Goal: Task Accomplishment & Management: Complete application form

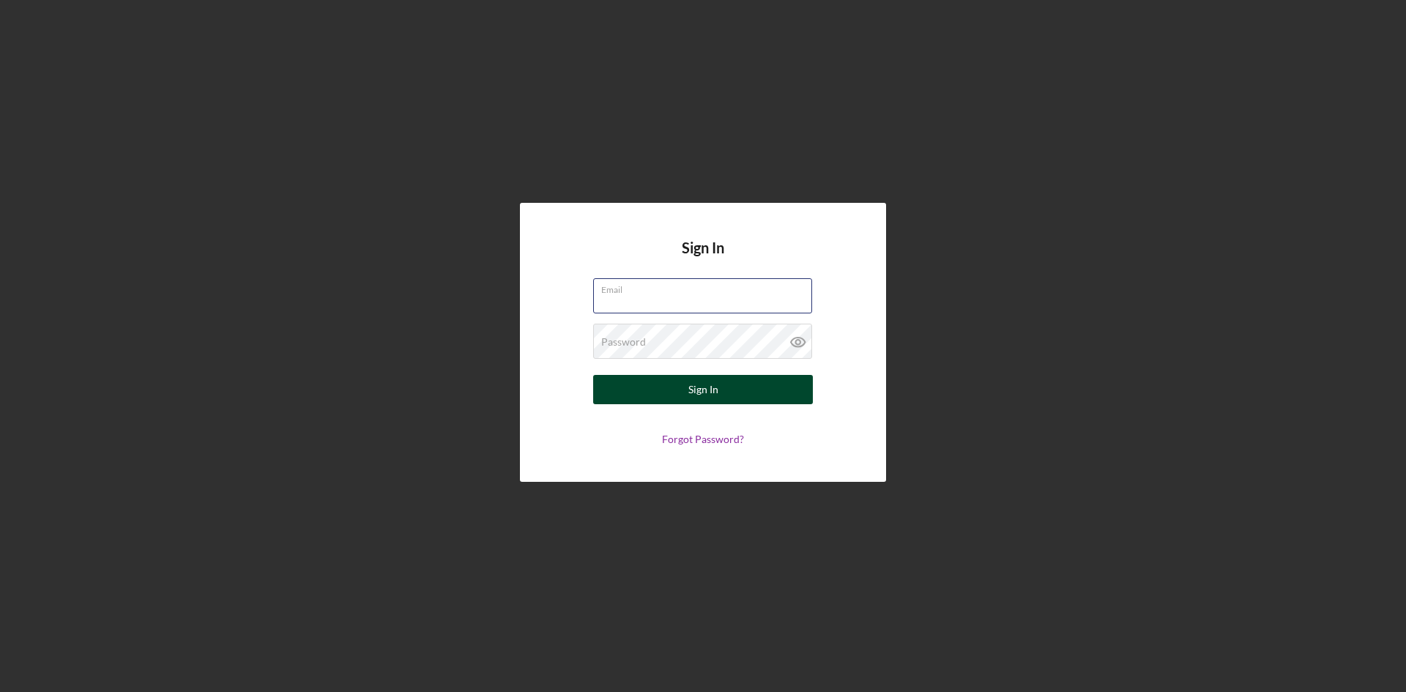
type input "[PERSON_NAME][EMAIL_ADDRESS][DOMAIN_NAME]"
click at [717, 386] on div "Sign In" at bounding box center [703, 389] width 30 height 29
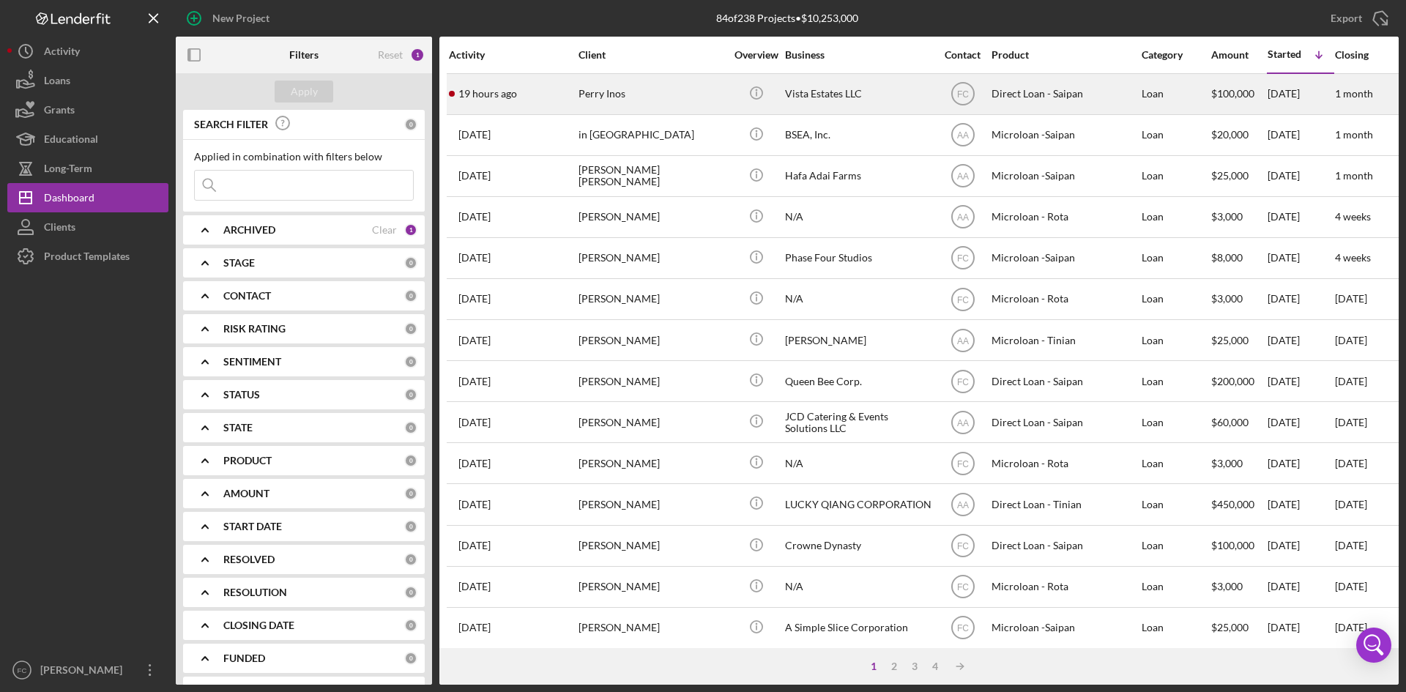
click at [624, 98] on div "Perry Inos" at bounding box center [651, 94] width 146 height 39
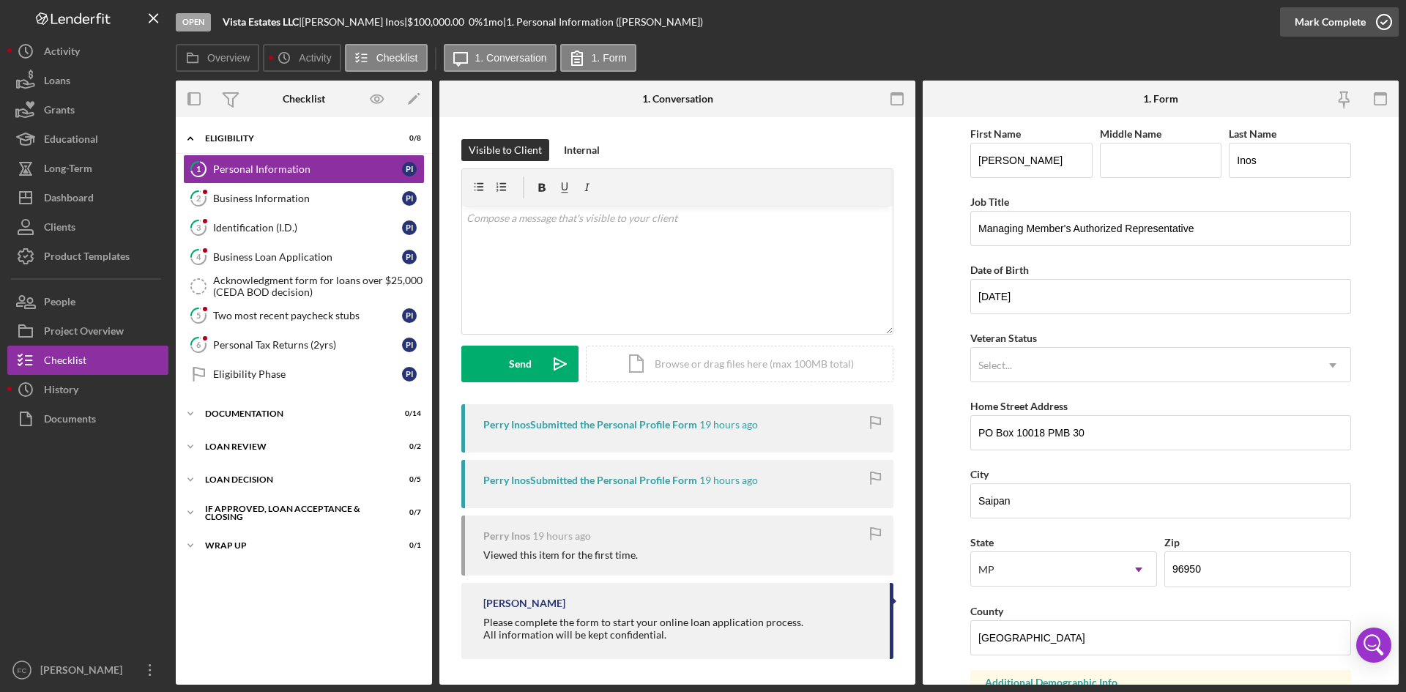
click at [1346, 31] on div "Mark Complete" at bounding box center [1329, 21] width 71 height 29
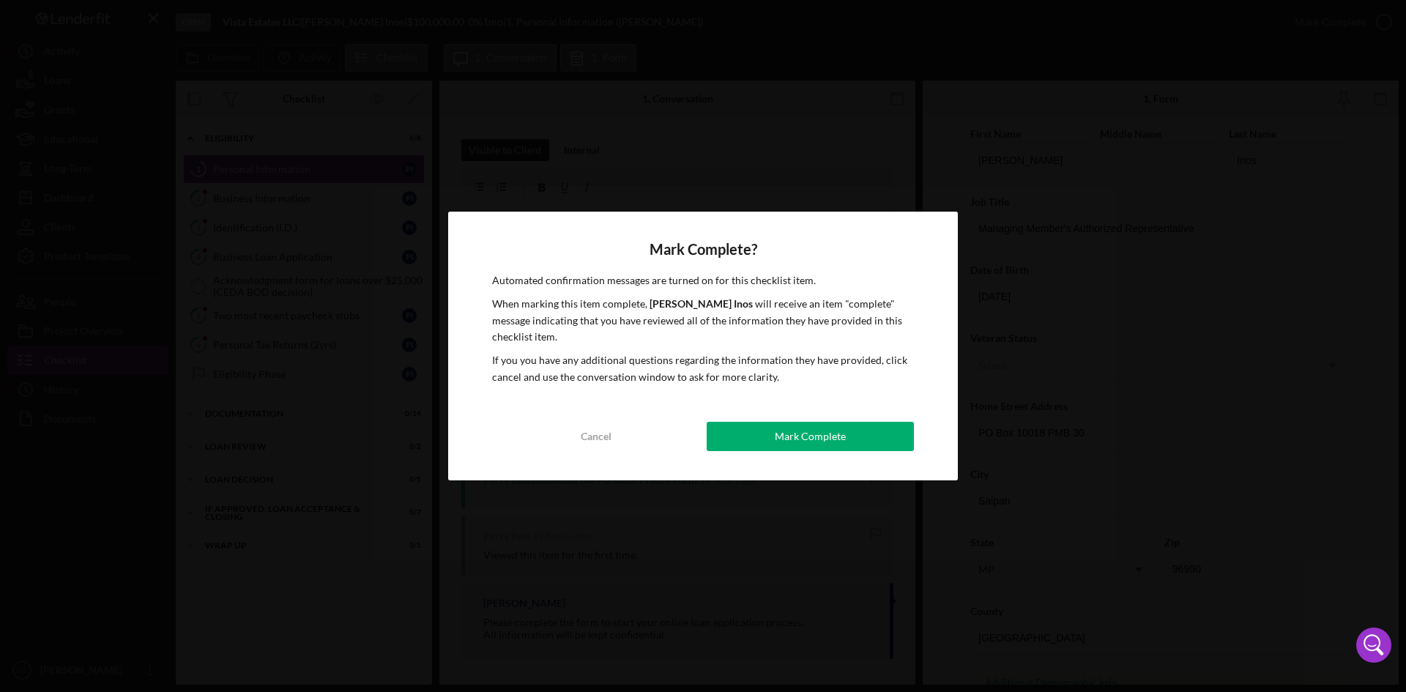
click at [751, 421] on div "Mark Complete? Automated confirmation messages are turned on for this checklist…" at bounding box center [703, 346] width 510 height 269
click at [749, 447] on button "Mark Complete" at bounding box center [809, 436] width 207 height 29
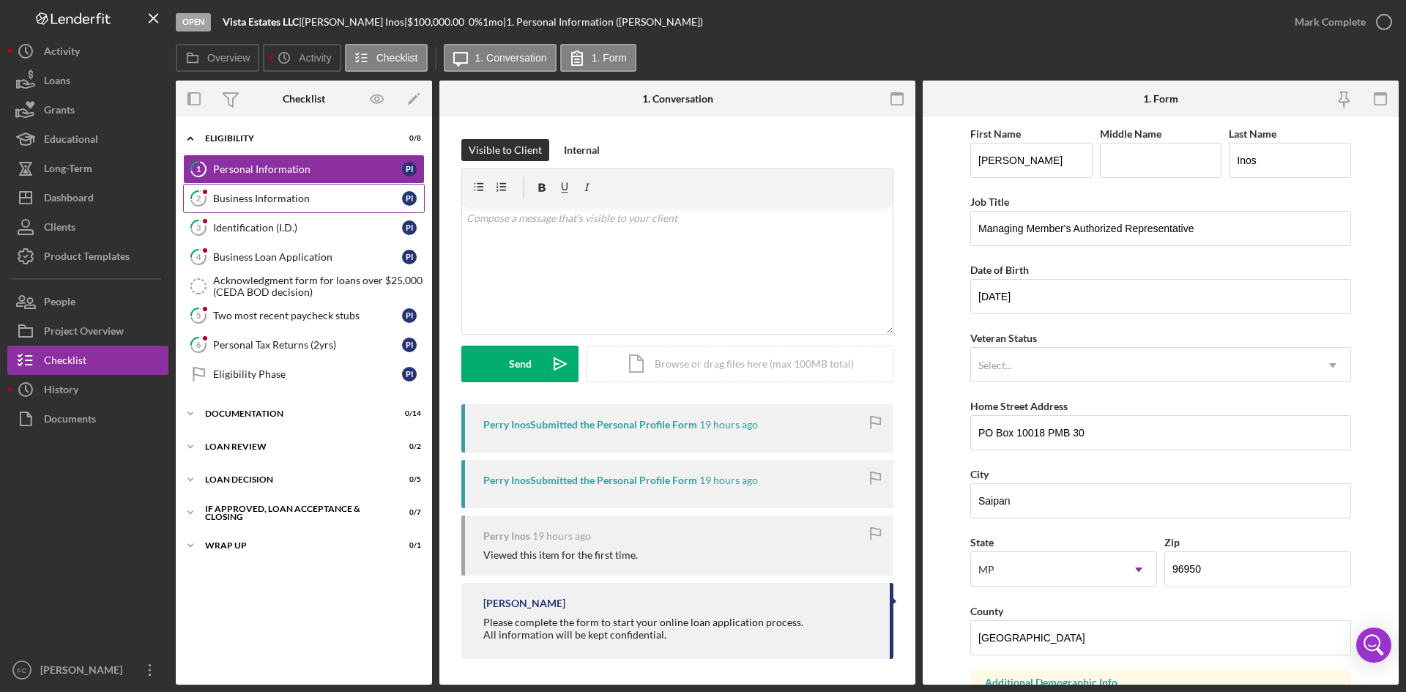
click at [316, 204] on div "Business Information" at bounding box center [307, 199] width 189 height 12
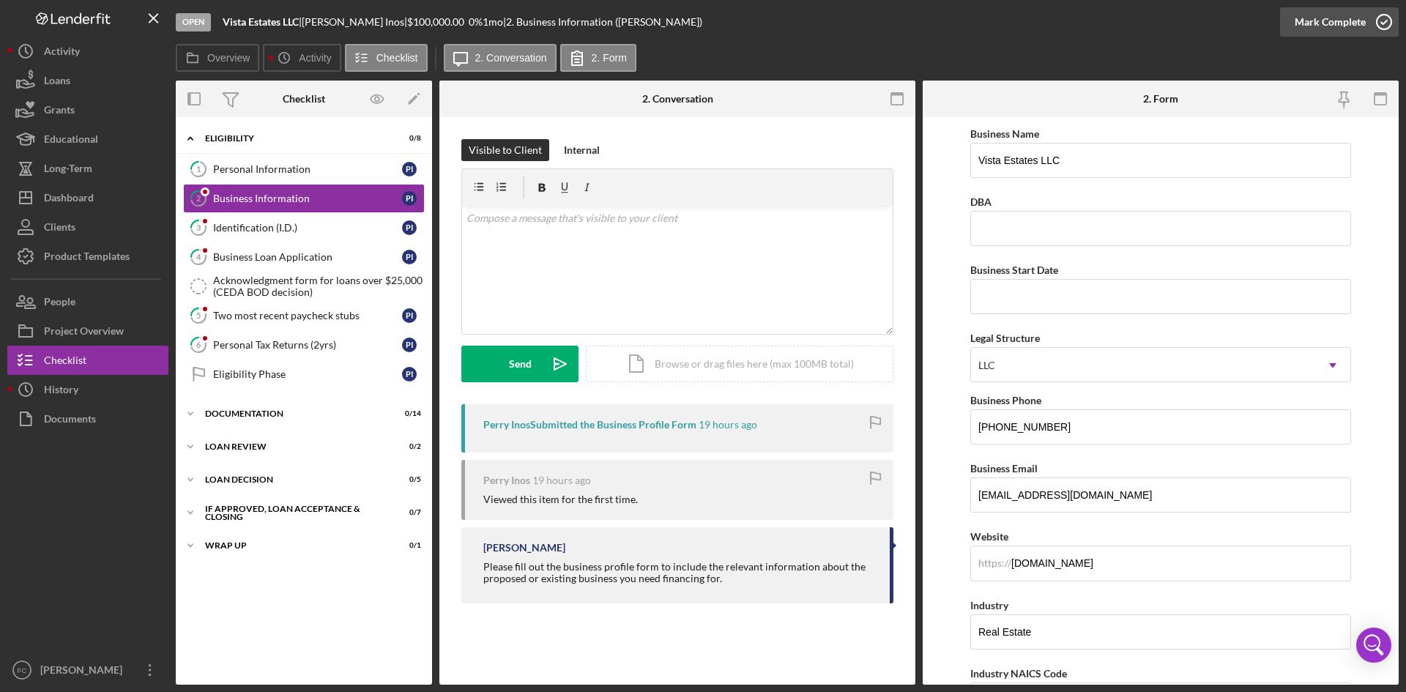
click at [1331, 27] on div "Mark Complete" at bounding box center [1329, 21] width 71 height 29
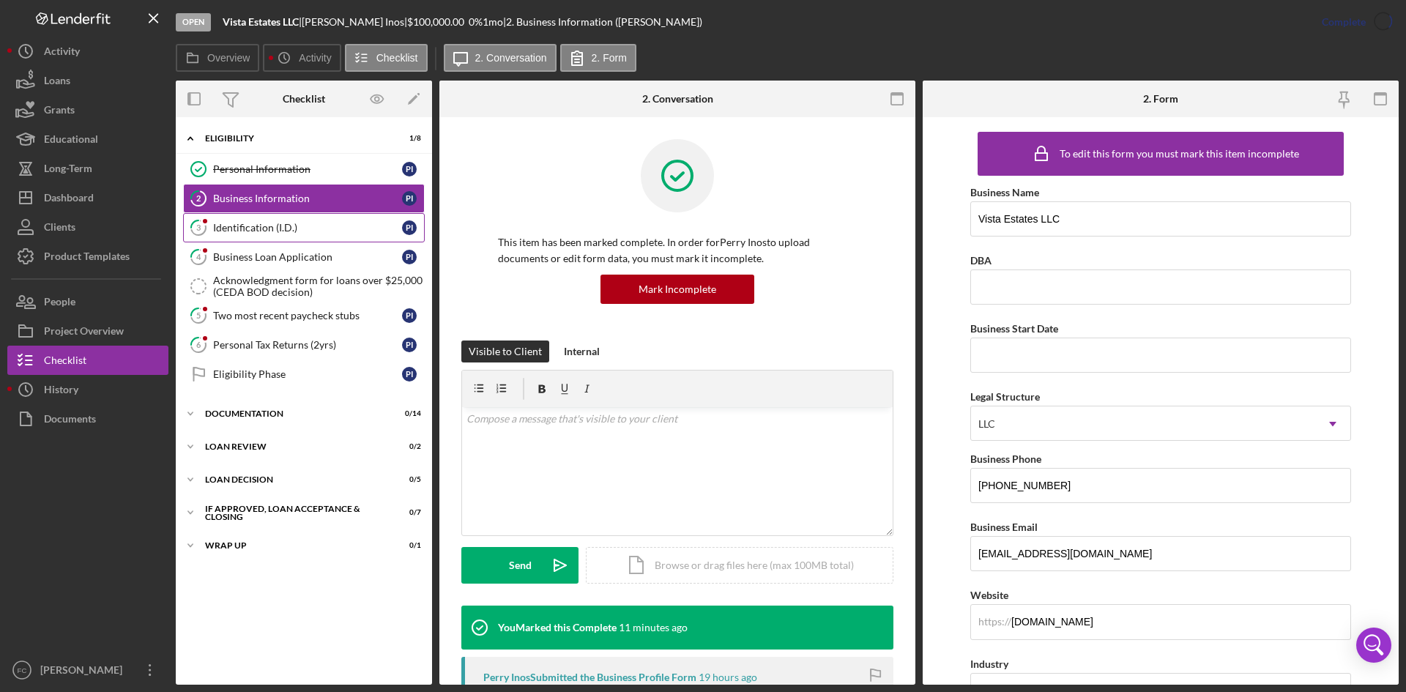
click at [278, 236] on link "3 Identification (I.D.) P I" at bounding box center [304, 227] width 242 height 29
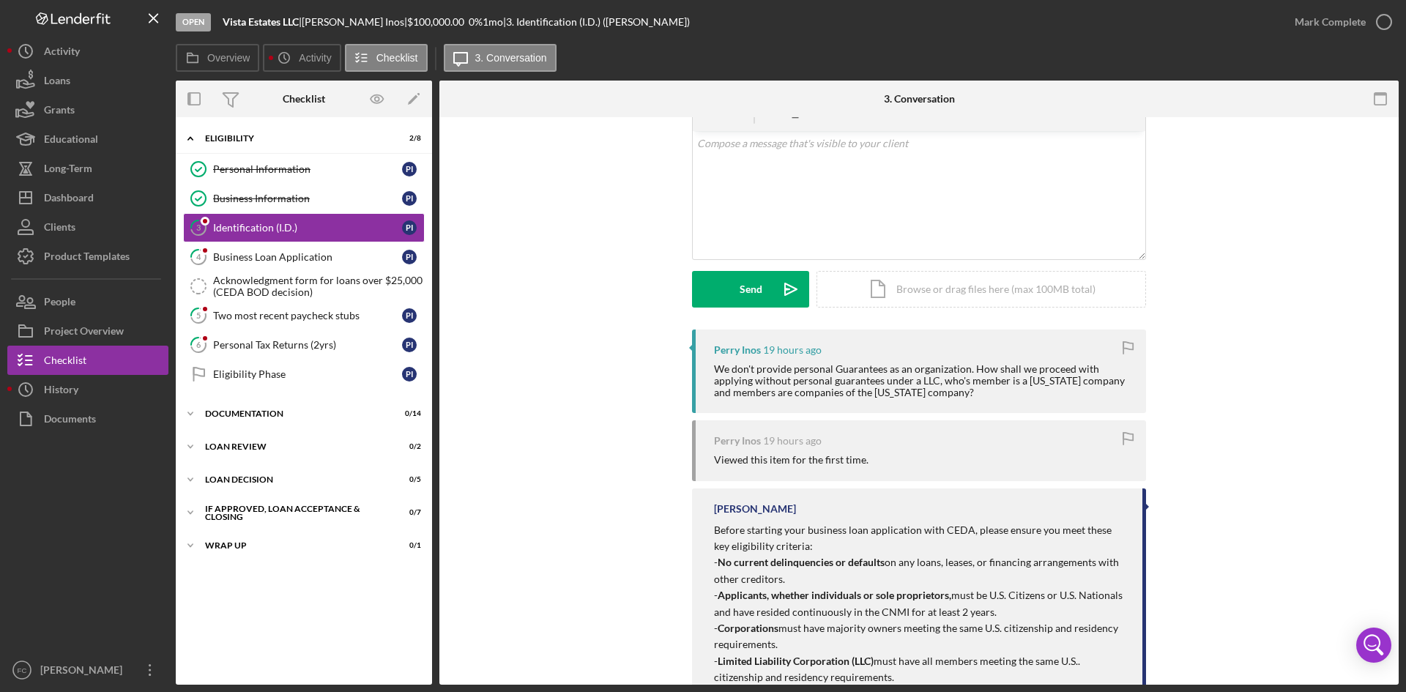
scroll to position [195, 0]
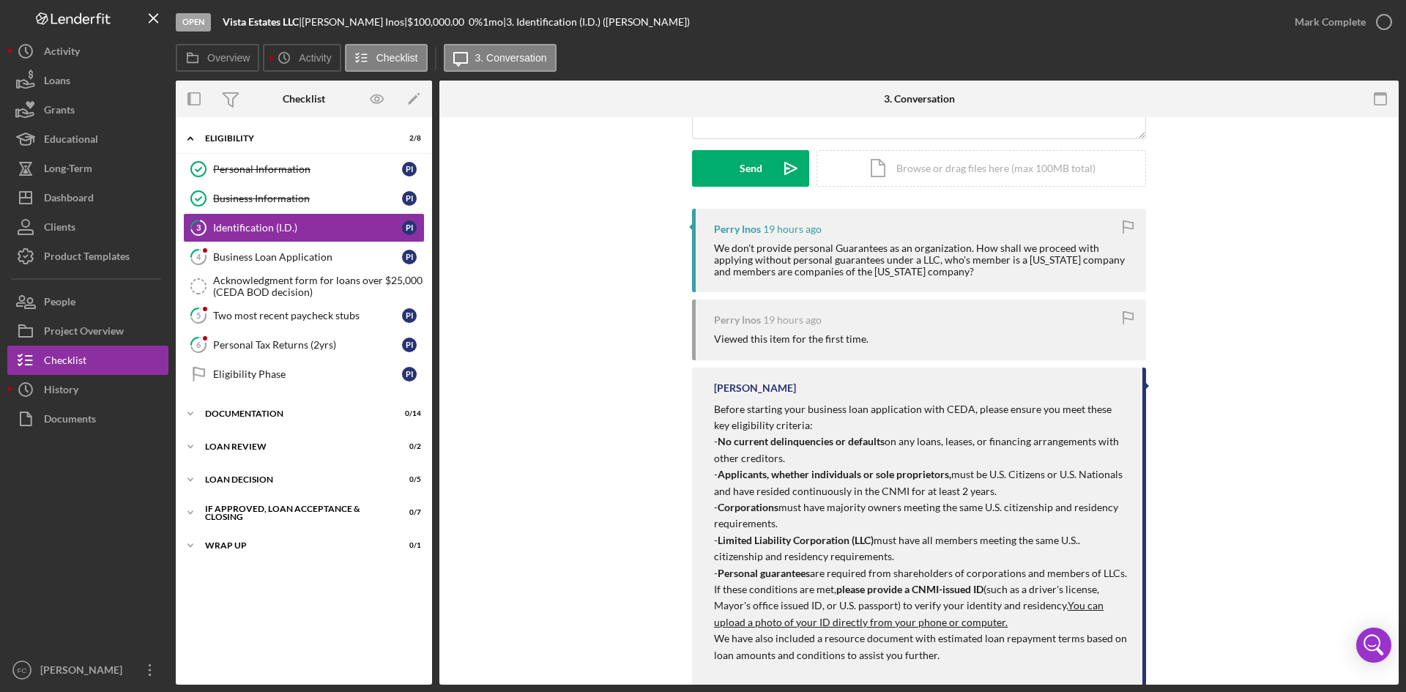
click at [1261, 285] on div "[PERSON_NAME] Inos 19 hours ago We don't provide personal Guarantees as an orga…" at bounding box center [918, 467] width 915 height 517
drag, startPoint x: 316, startPoint y: 256, endPoint x: 324, endPoint y: 261, distance: 9.8
click at [316, 256] on div "Business Loan Application" at bounding box center [307, 257] width 189 height 12
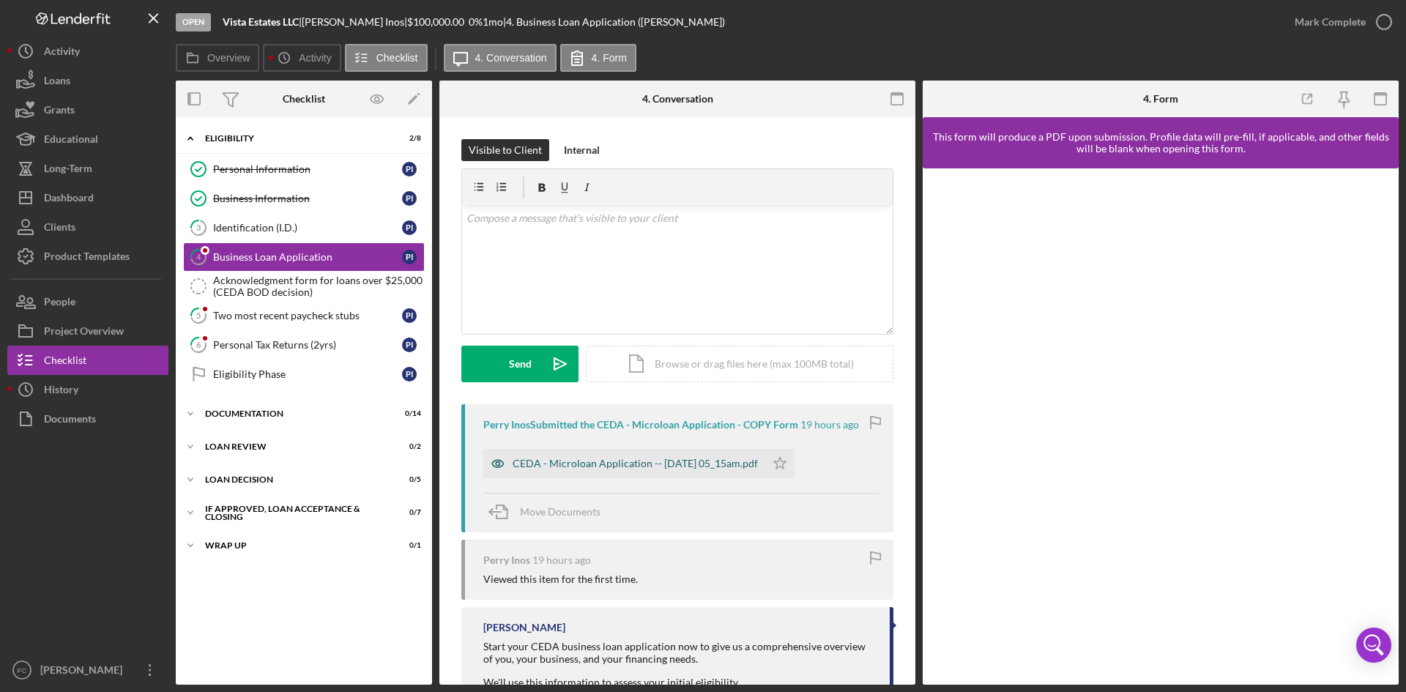
click at [668, 460] on div "CEDA - Microloan Application -- [DATE] 05_15am.pdf" at bounding box center [634, 464] width 245 height 12
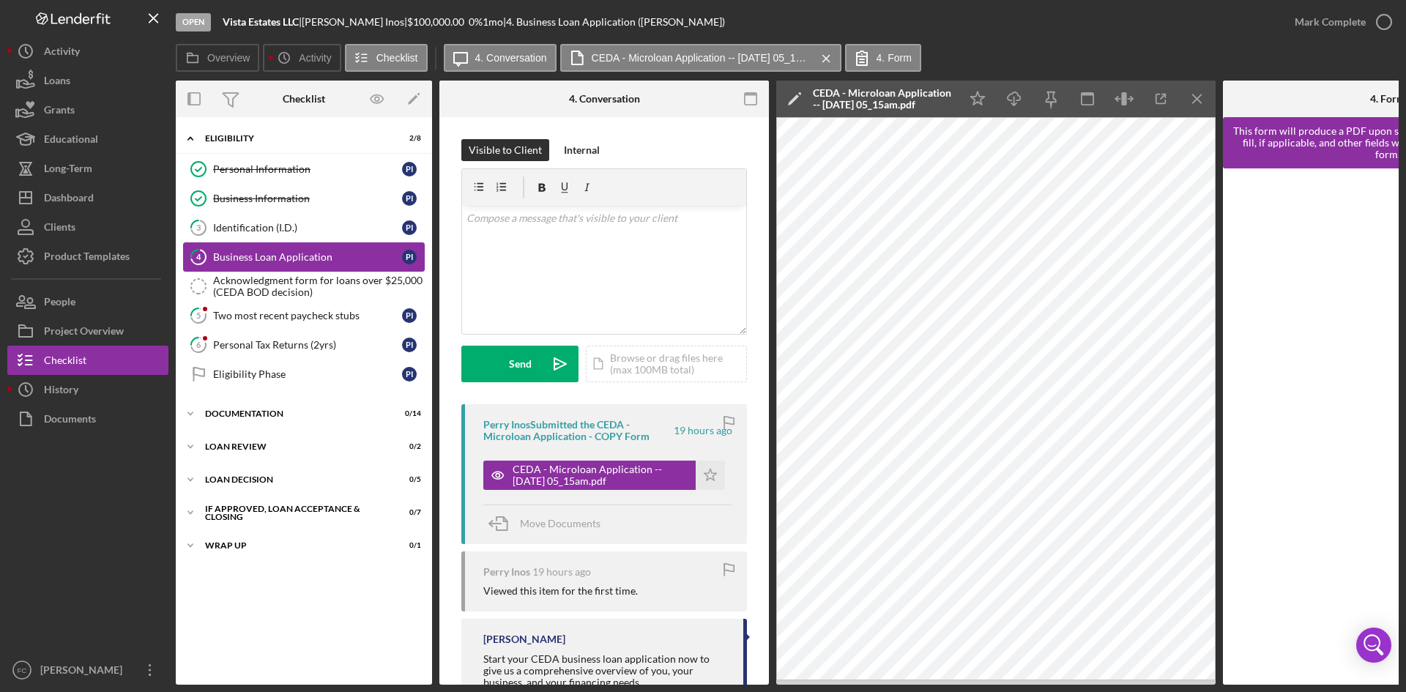
click at [268, 248] on link "4 Business Loan Application P I" at bounding box center [304, 256] width 242 height 29
click at [296, 215] on link "3 Identification (I.D.) P I" at bounding box center [304, 227] width 242 height 29
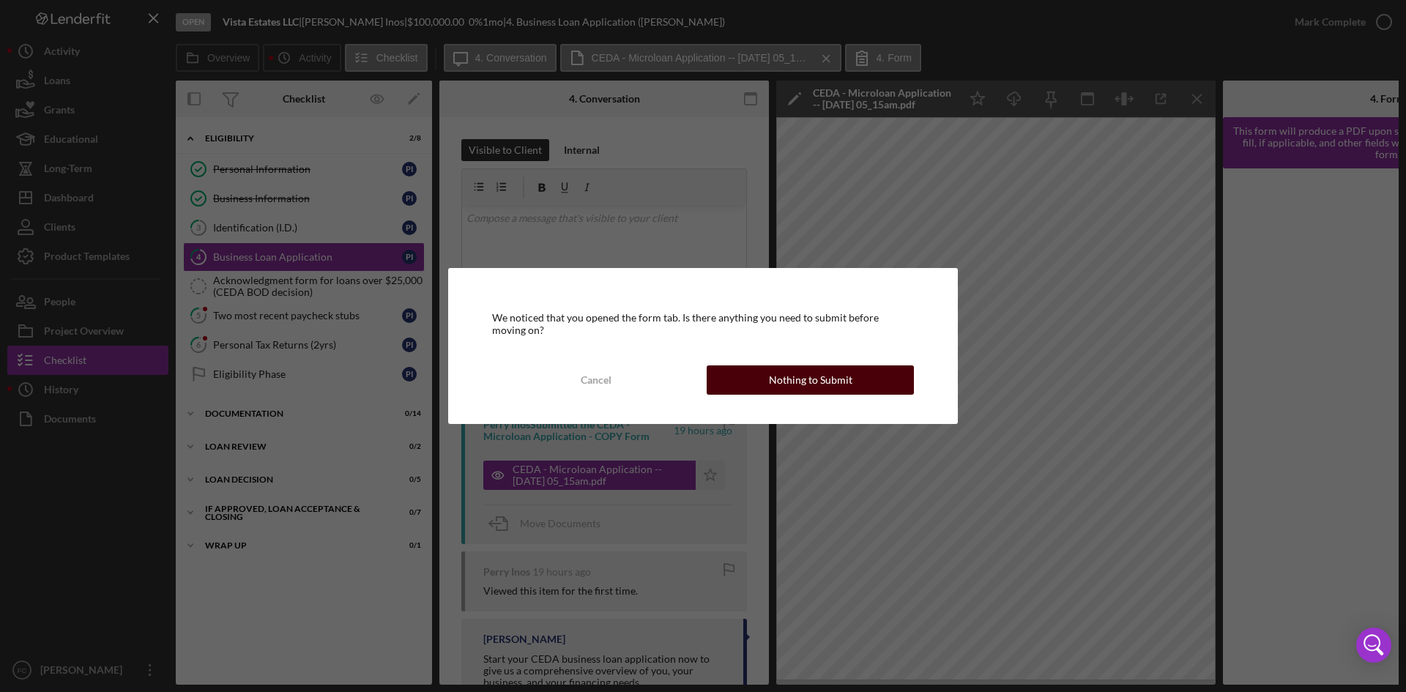
click at [865, 381] on button "Nothing to Submit" at bounding box center [809, 379] width 207 height 29
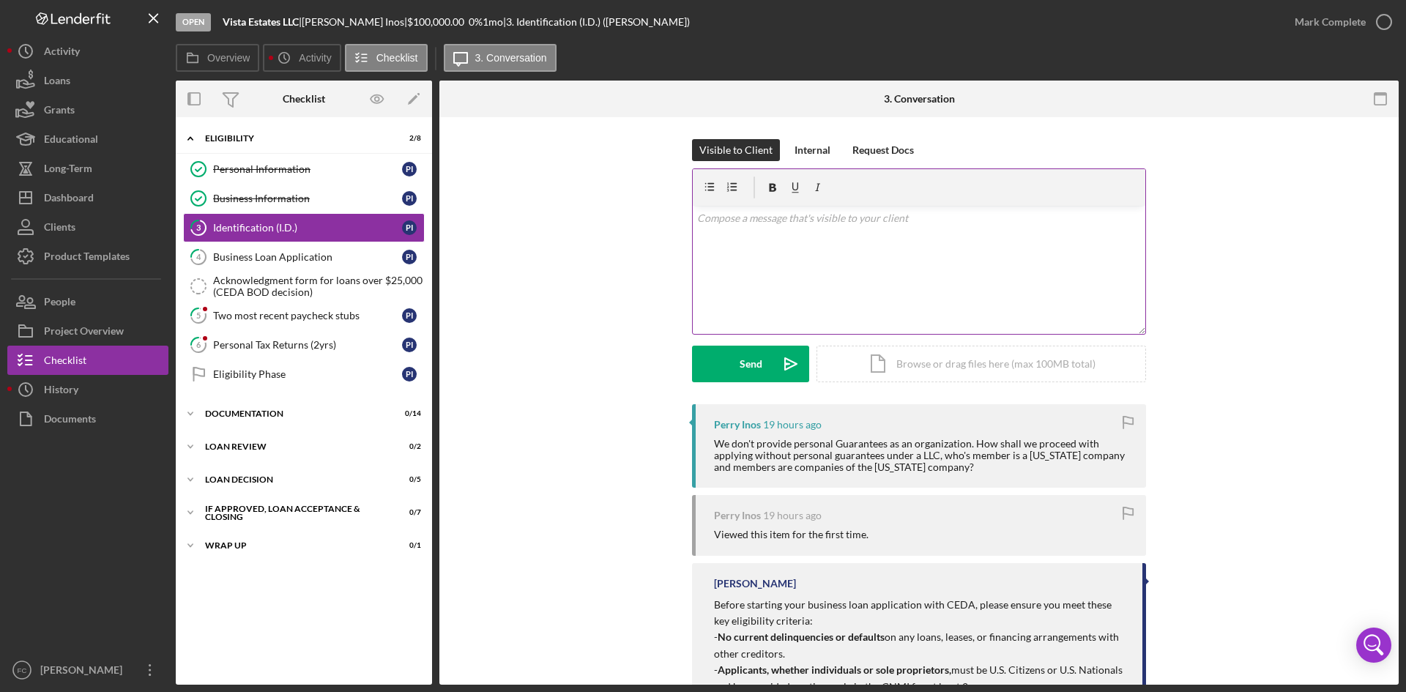
click at [903, 261] on div "v Color teal Color pink Remove color Add row above Add row below Add column bef…" at bounding box center [919, 270] width 452 height 128
click at [911, 234] on div "v Color teal Color pink Remove color Add row above Add row below Add column bef…" at bounding box center [919, 270] width 452 height 128
click at [283, 254] on div "Business Loan Application" at bounding box center [307, 257] width 189 height 12
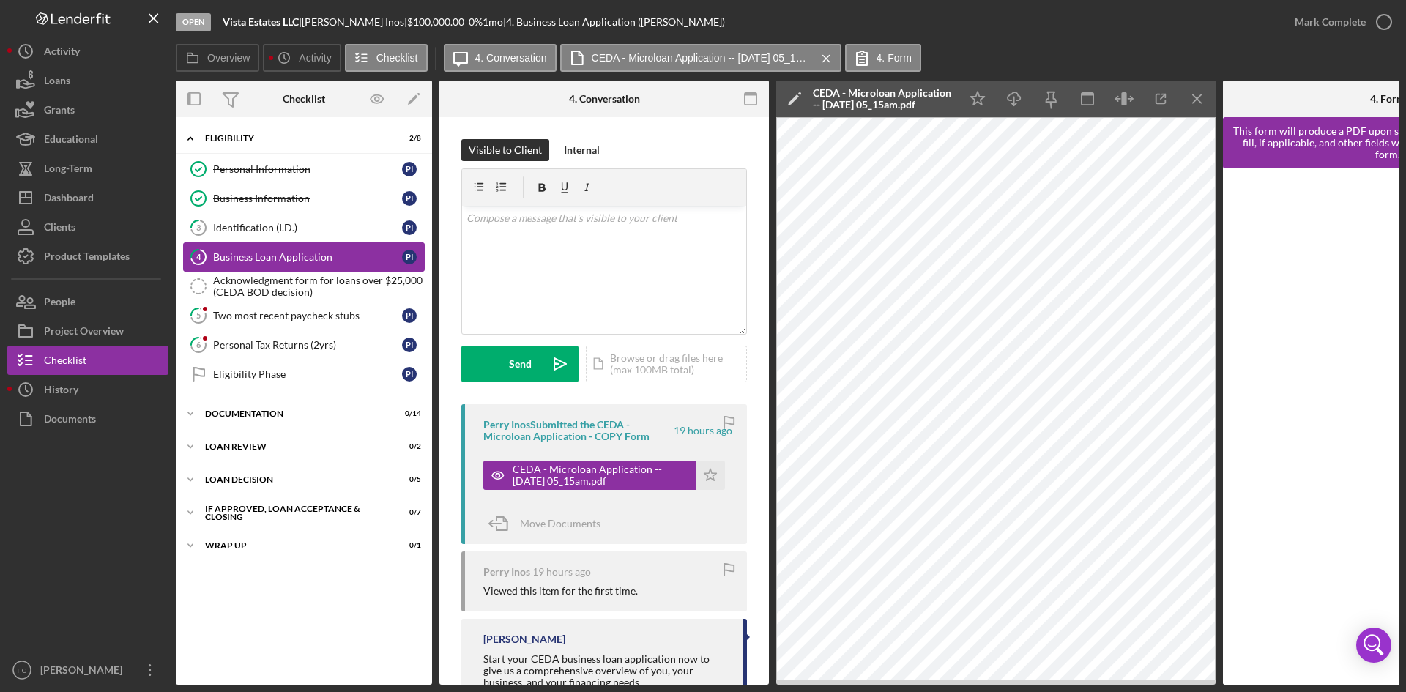
click at [307, 256] on div "Business Loan Application" at bounding box center [307, 257] width 189 height 12
click at [313, 227] on div "Identification (I.D.)" at bounding box center [307, 228] width 189 height 12
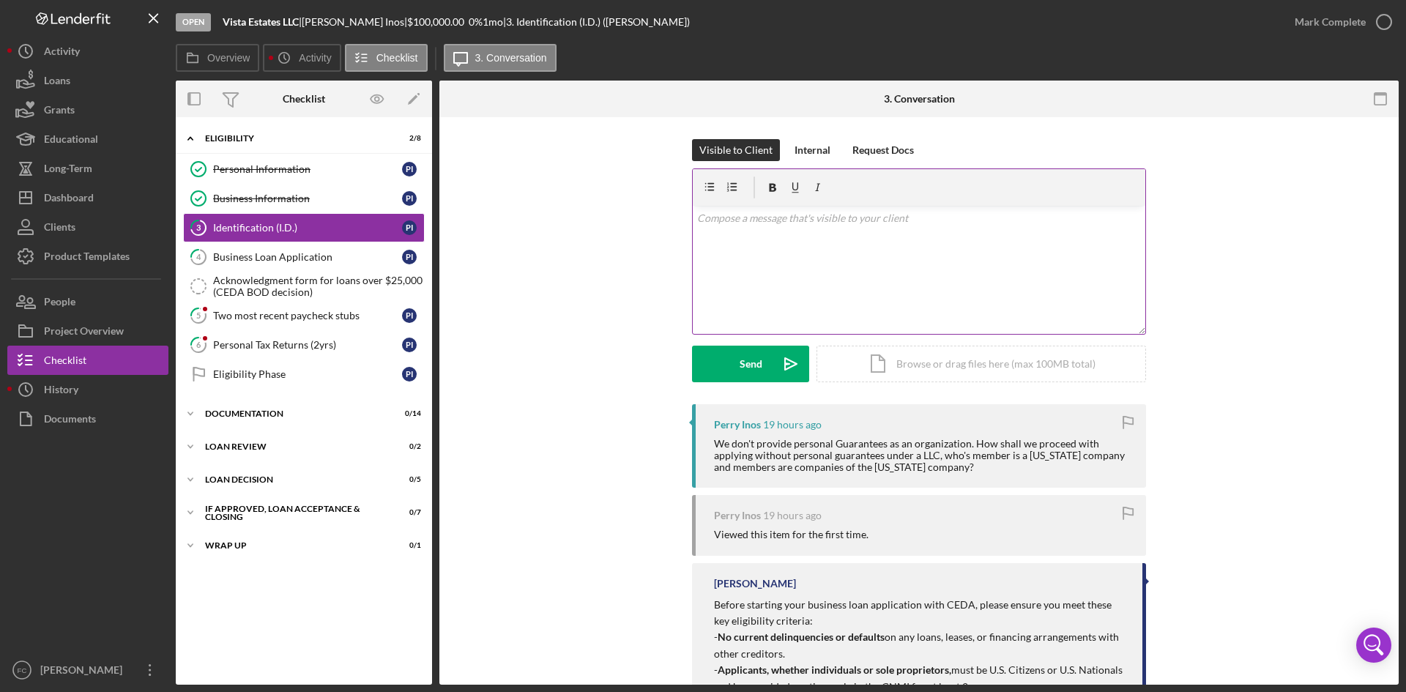
click at [960, 242] on div "v Color teal Color pink Remove color Add row above Add row below Add column bef…" at bounding box center [919, 270] width 452 height 128
click at [302, 258] on div "Business Loan Application" at bounding box center [307, 257] width 189 height 12
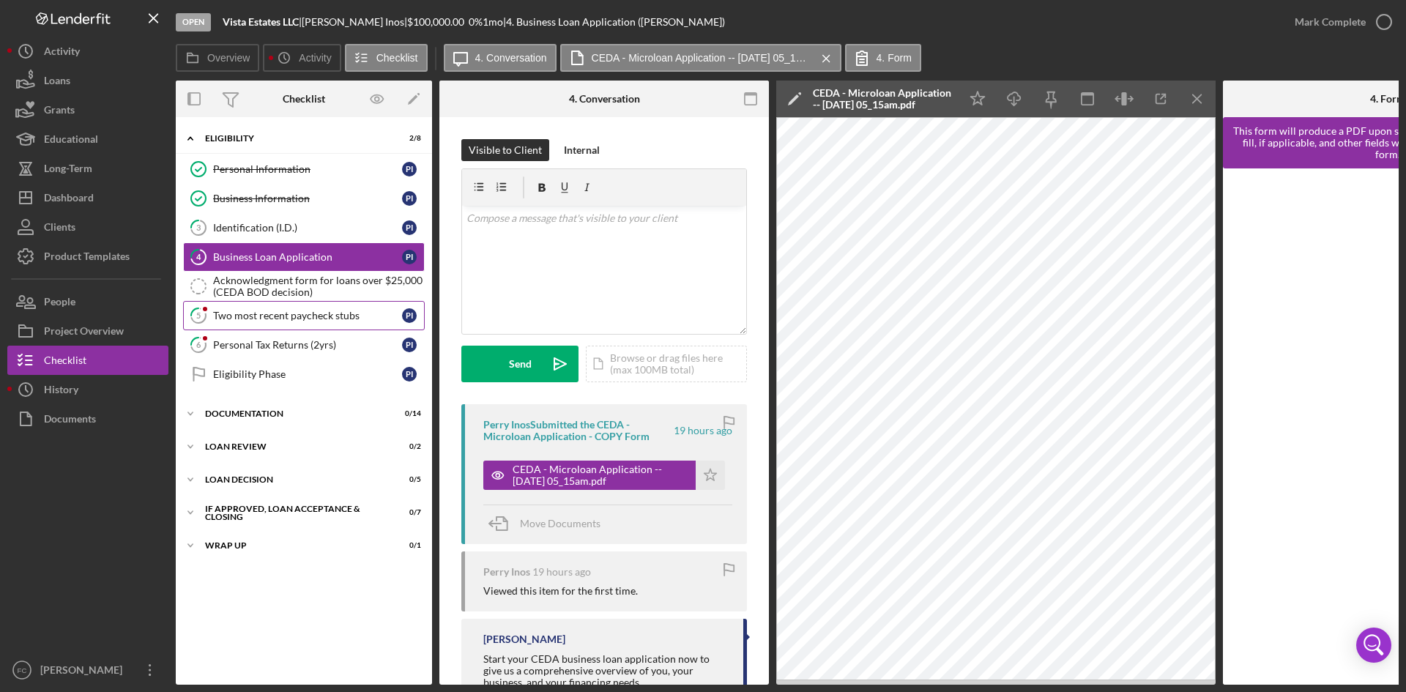
click at [323, 318] on div "Two most recent paycheck stubs" at bounding box center [307, 316] width 189 height 12
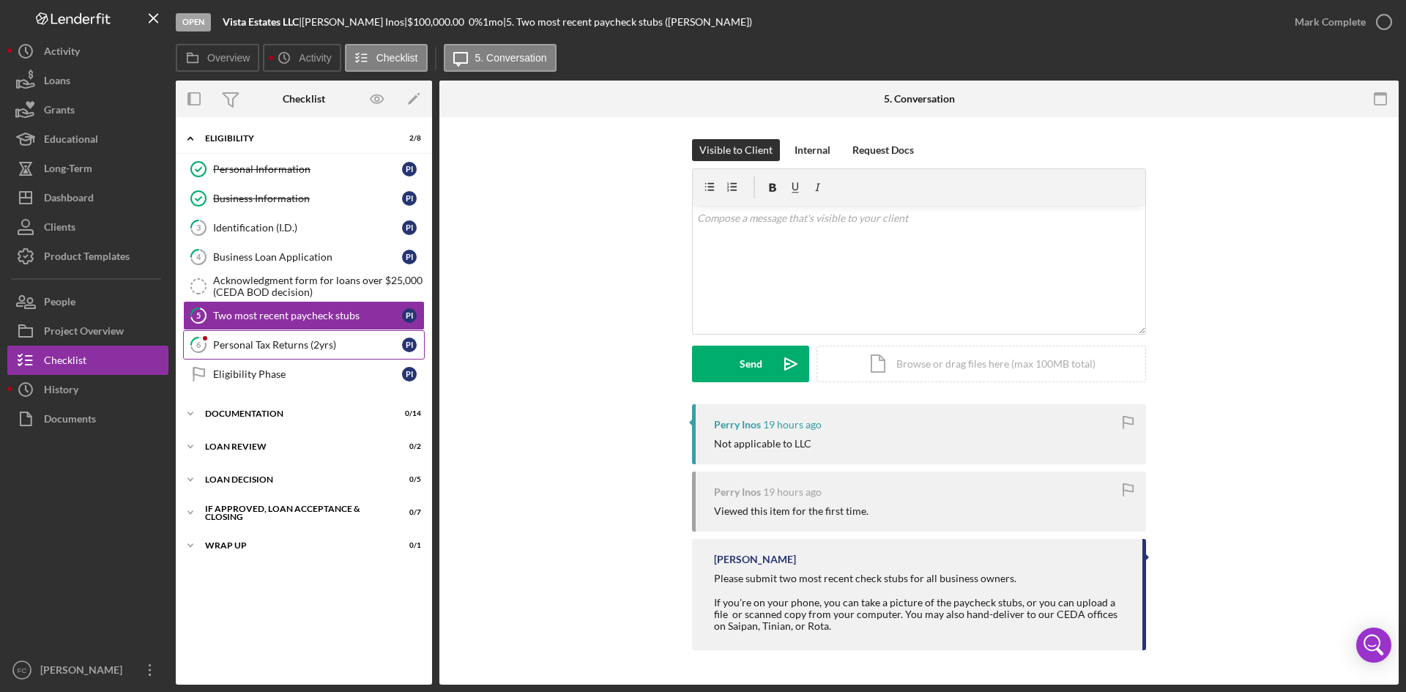
click at [365, 350] on div "Personal Tax Returns (2yrs)" at bounding box center [307, 345] width 189 height 12
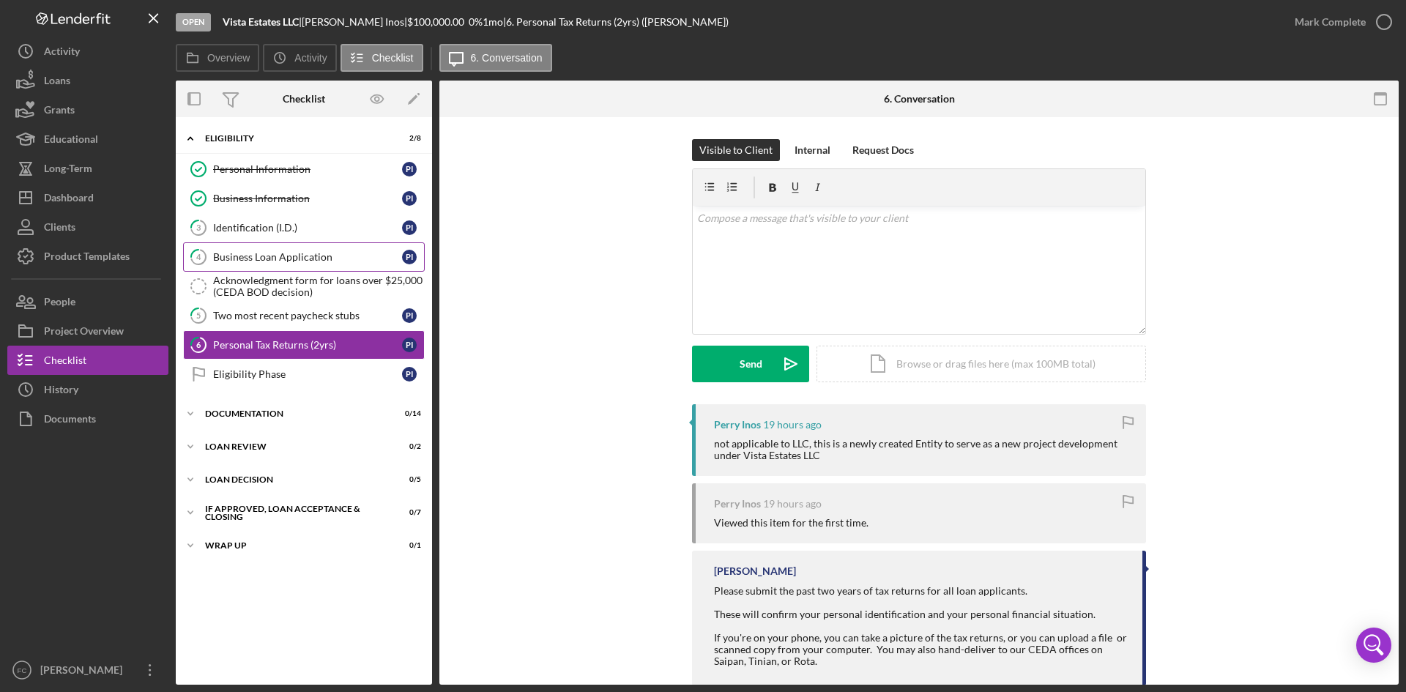
click at [239, 264] on link "4 Business Loan Application P I" at bounding box center [304, 256] width 242 height 29
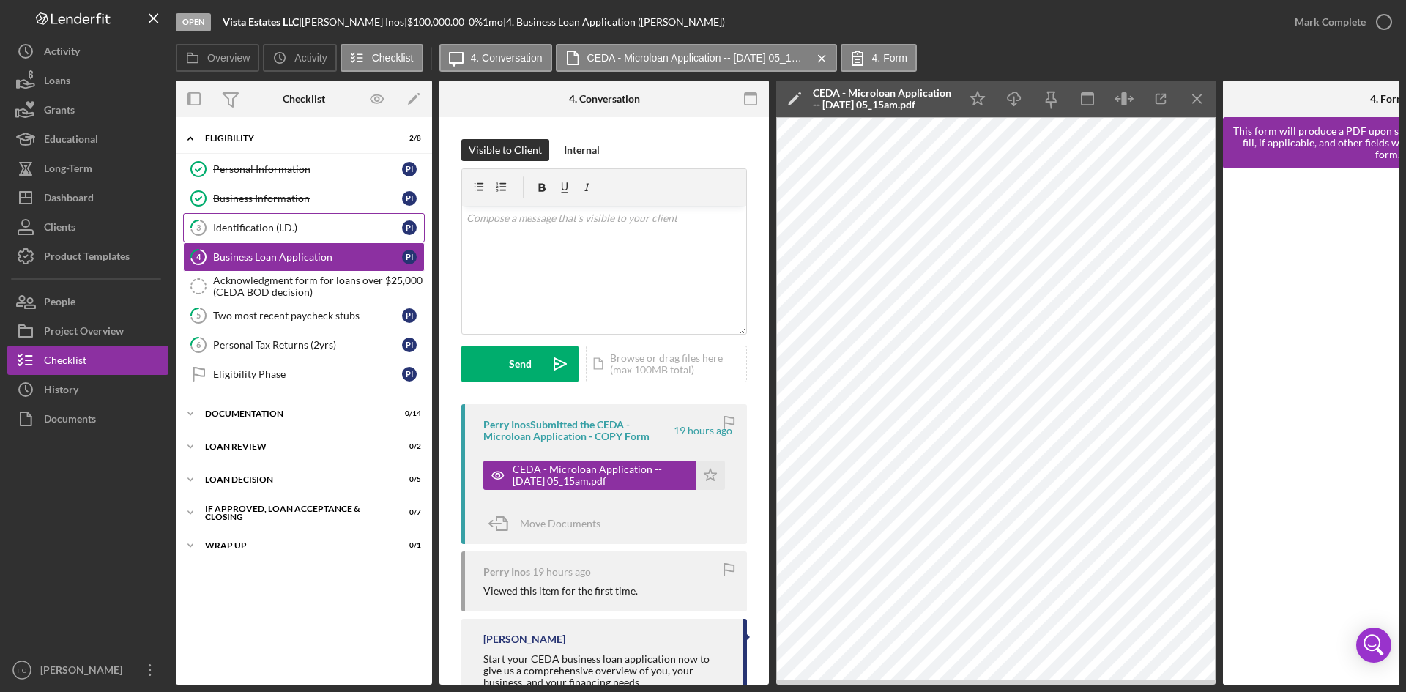
click at [258, 227] on div "Identification (I.D.)" at bounding box center [307, 228] width 189 height 12
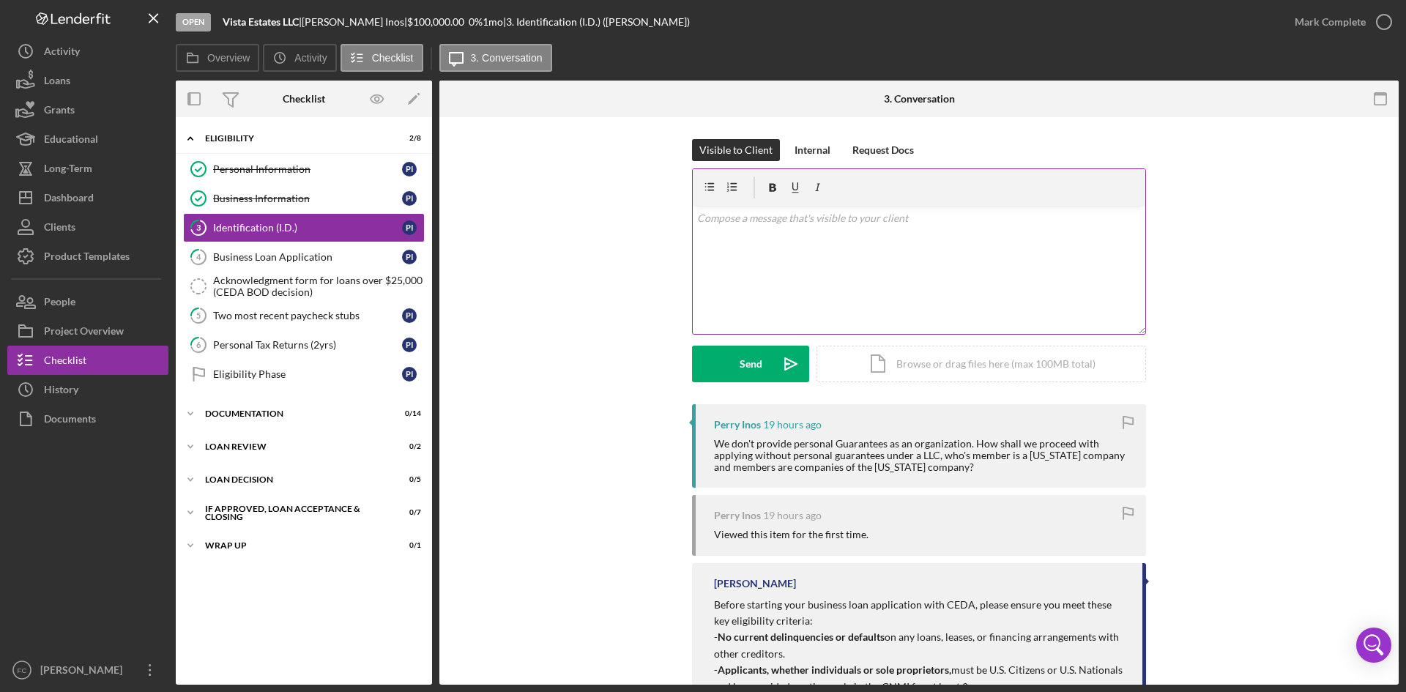
click at [827, 234] on div "v Color teal Color pink Remove color Add row above Add row below Add column bef…" at bounding box center [919, 270] width 452 height 128
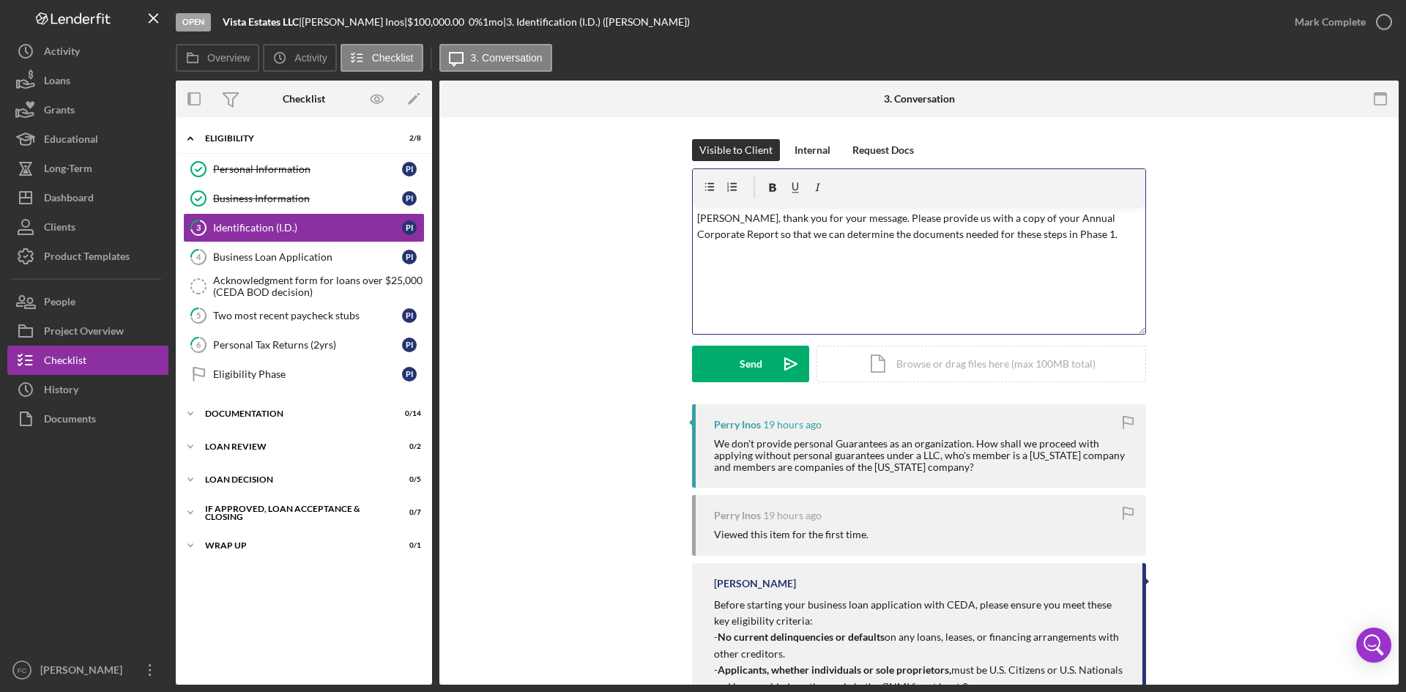
click at [742, 213] on p "[PERSON_NAME], thank you for your message. Please provide us with a copy of you…" at bounding box center [919, 226] width 444 height 33
click at [993, 253] on p "[PERSON_NAME] and thank you for your message. To best assist you with what we'l…" at bounding box center [919, 234] width 444 height 49
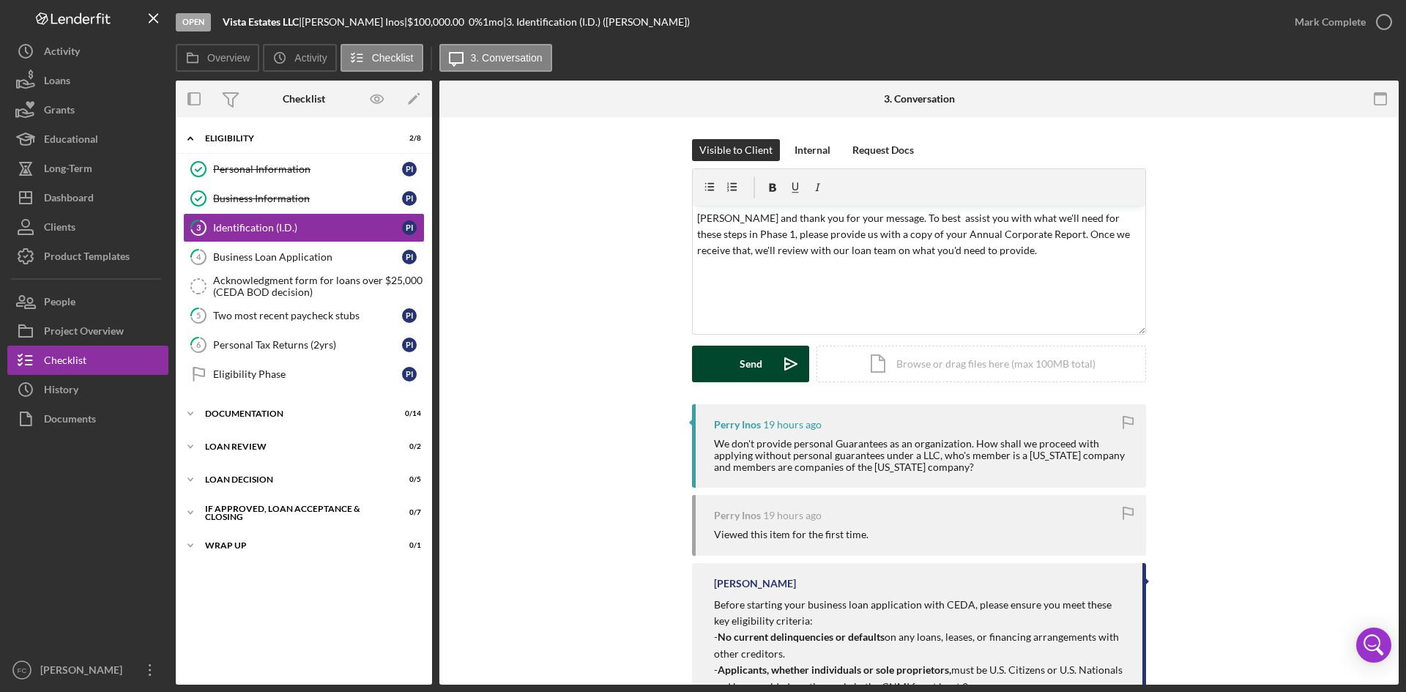
click at [750, 369] on div "Send" at bounding box center [750, 364] width 23 height 37
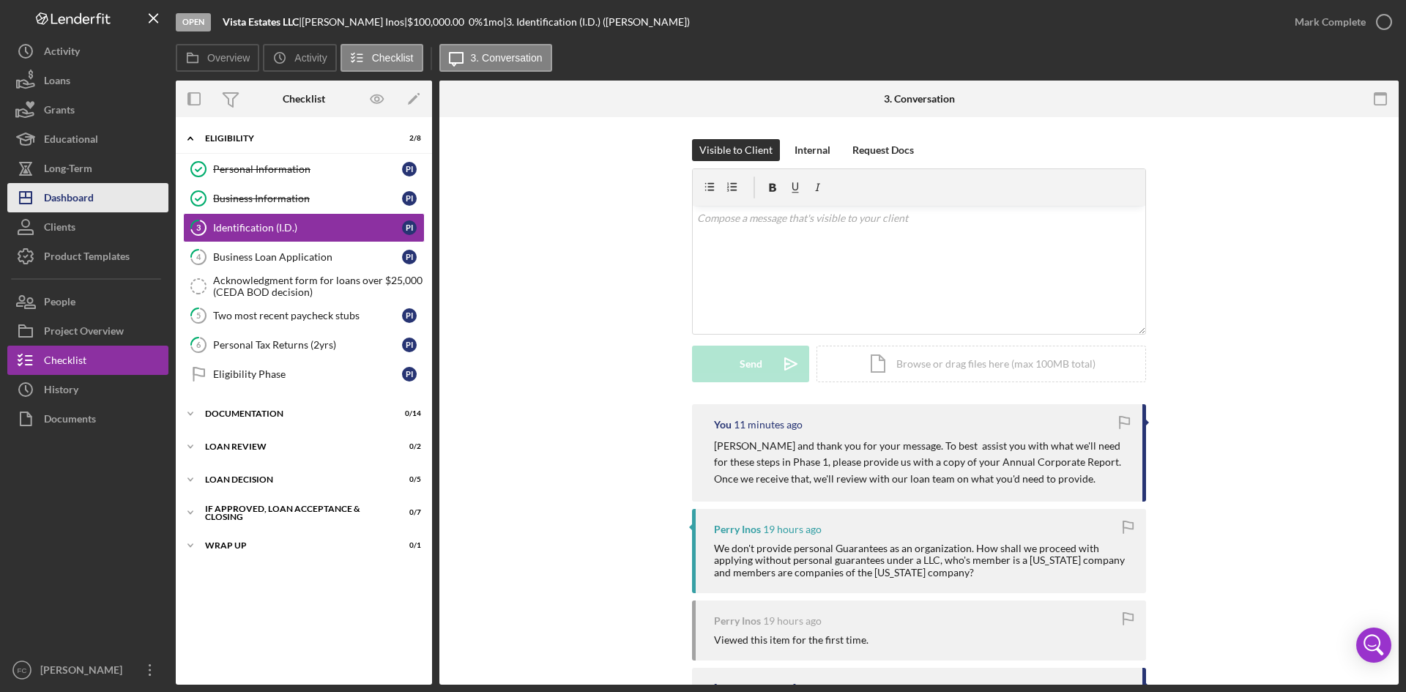
click at [69, 184] on div "Dashboard" at bounding box center [69, 199] width 50 height 33
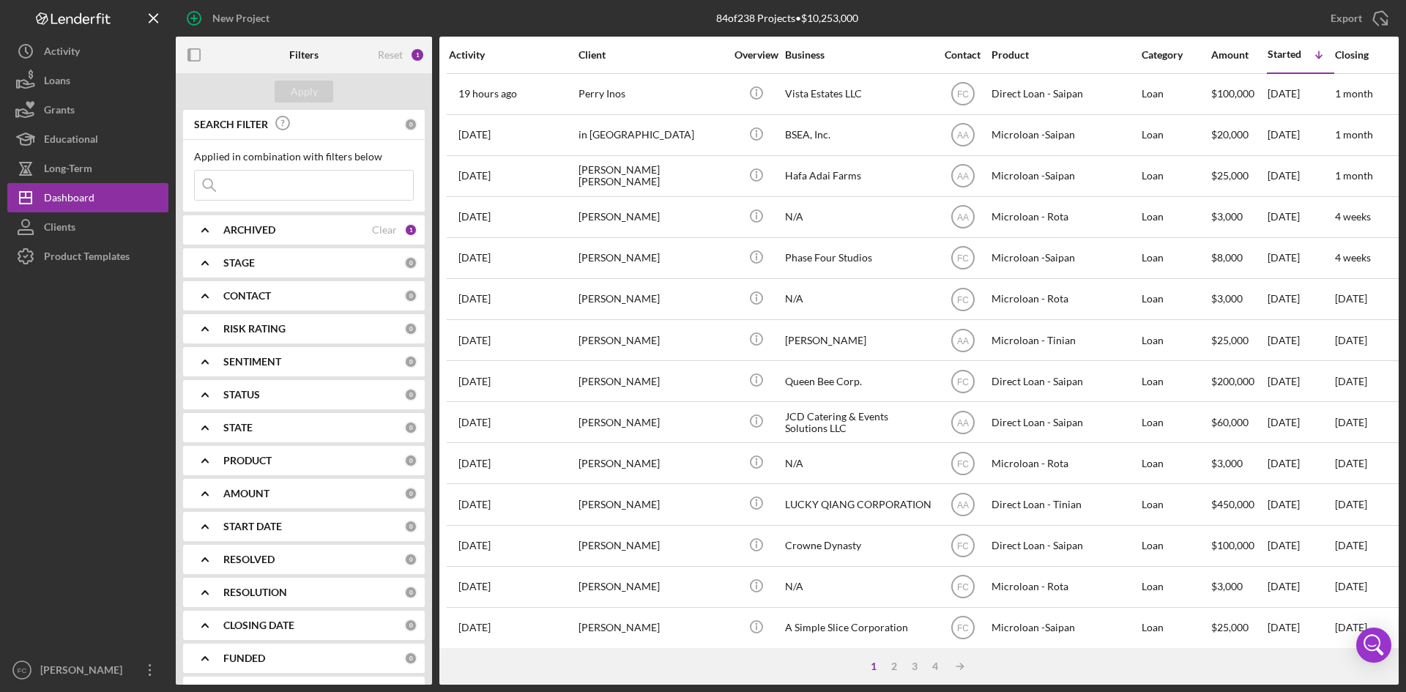
click at [321, 174] on input at bounding box center [304, 185] width 218 height 29
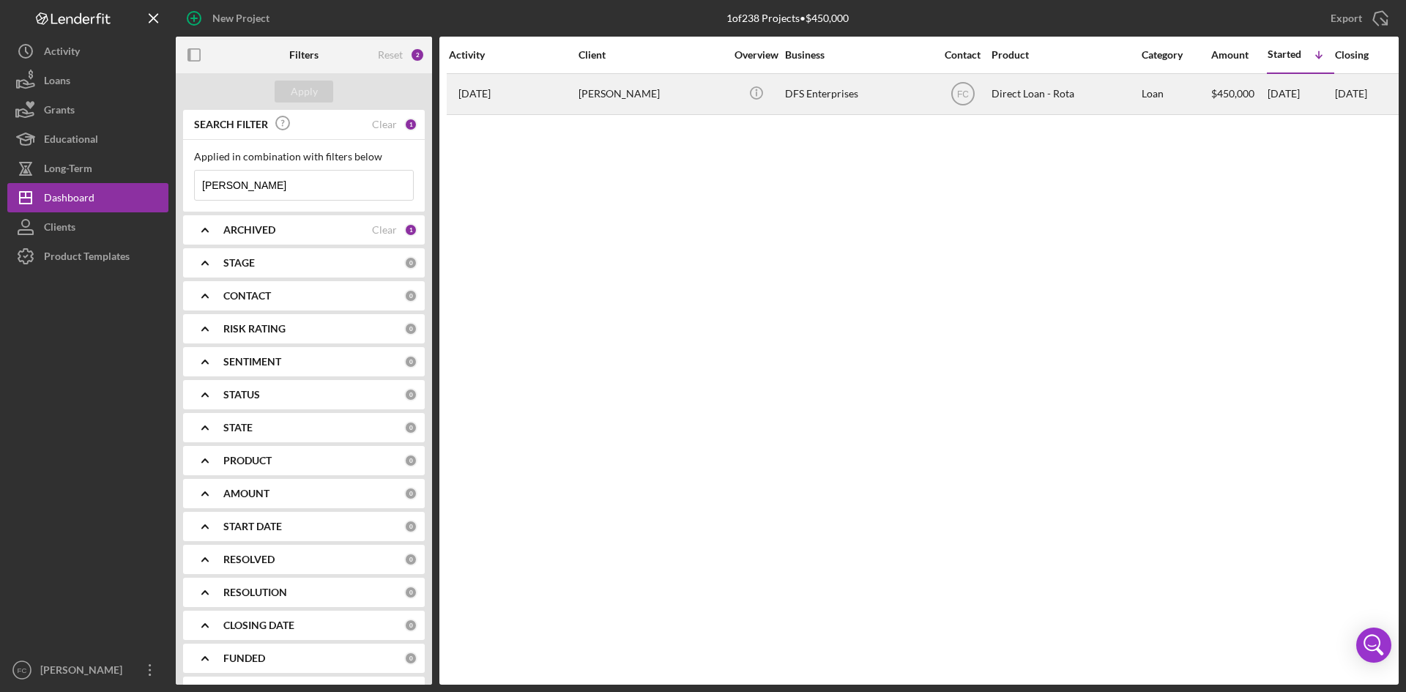
type input "[PERSON_NAME]"
click at [626, 114] on td "[PERSON_NAME]" at bounding box center [653, 93] width 150 height 41
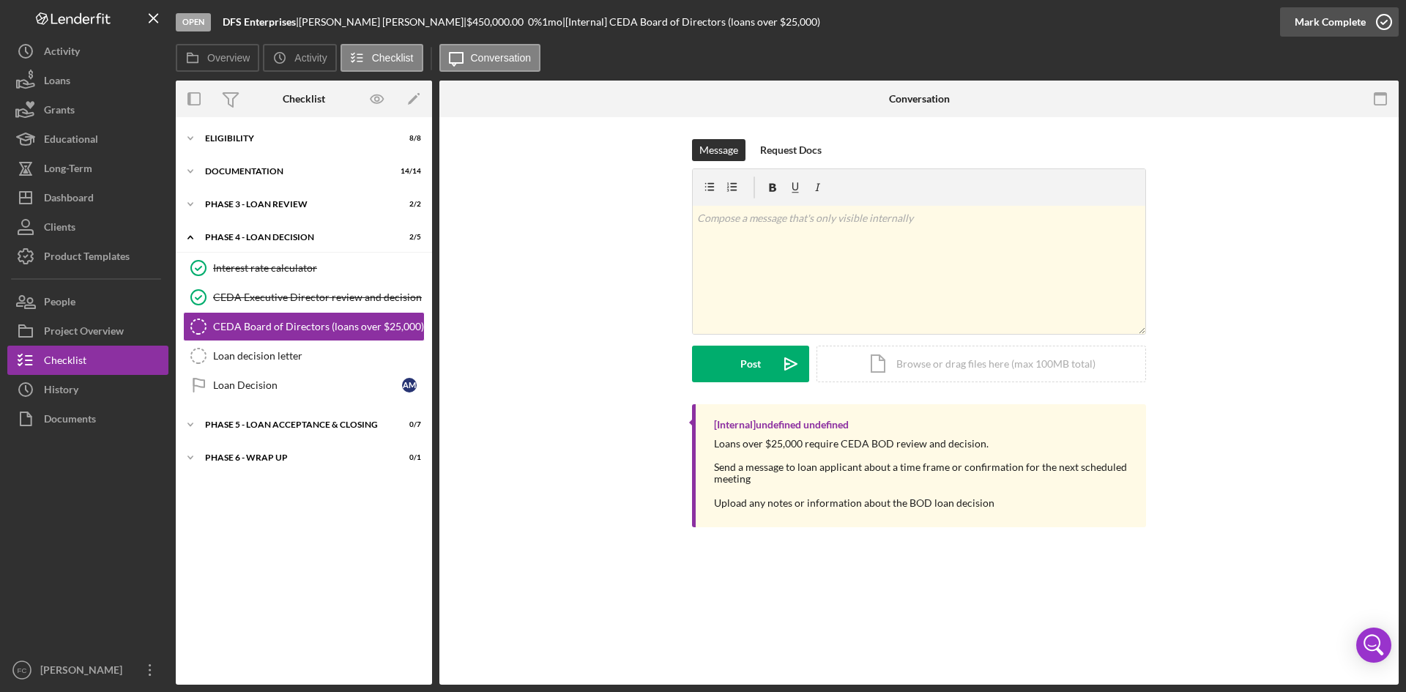
click at [1336, 28] on div "Mark Complete" at bounding box center [1329, 21] width 71 height 29
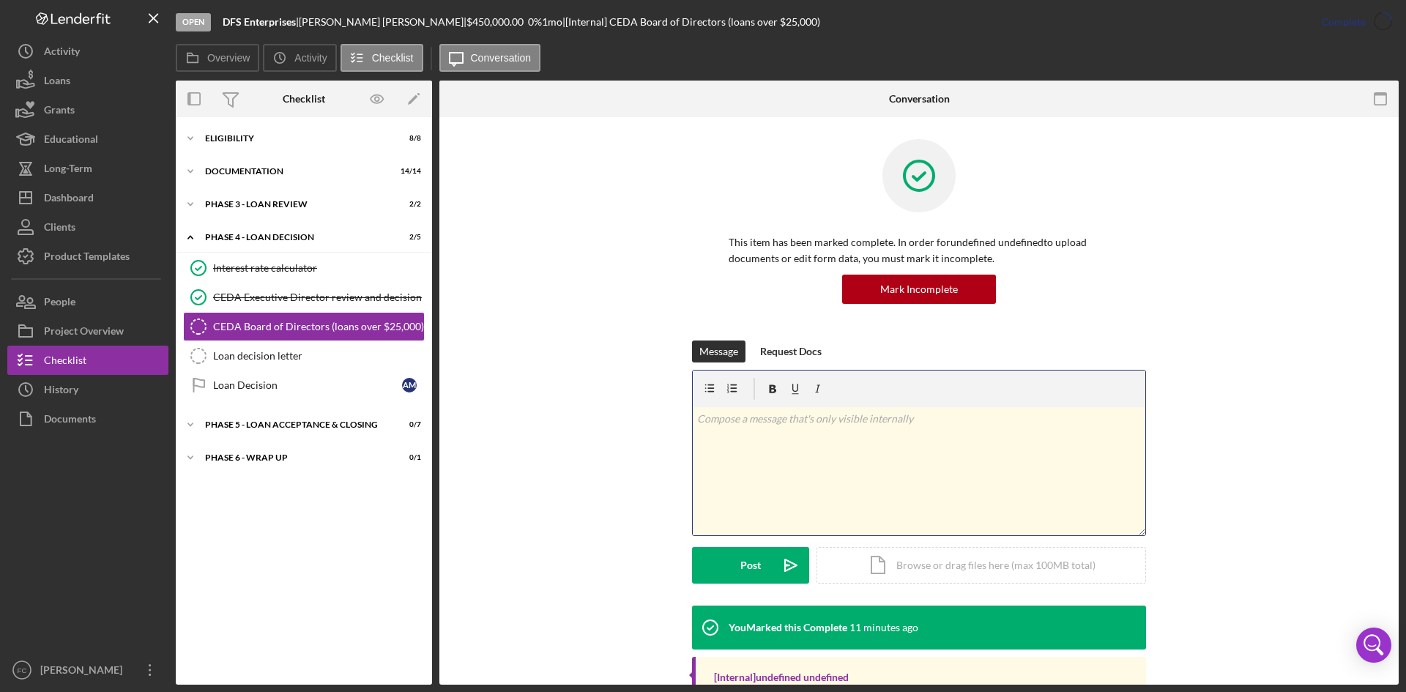
click at [777, 429] on div "v Color teal Color pink Remove color Add row above Add row below Add column bef…" at bounding box center [919, 471] width 452 height 128
click at [876, 439] on div "v Color teal Color pink Remove color Add row above Add row below Add column bef…" at bounding box center [919, 471] width 452 height 128
click at [752, 570] on div "Post" at bounding box center [750, 565] width 20 height 37
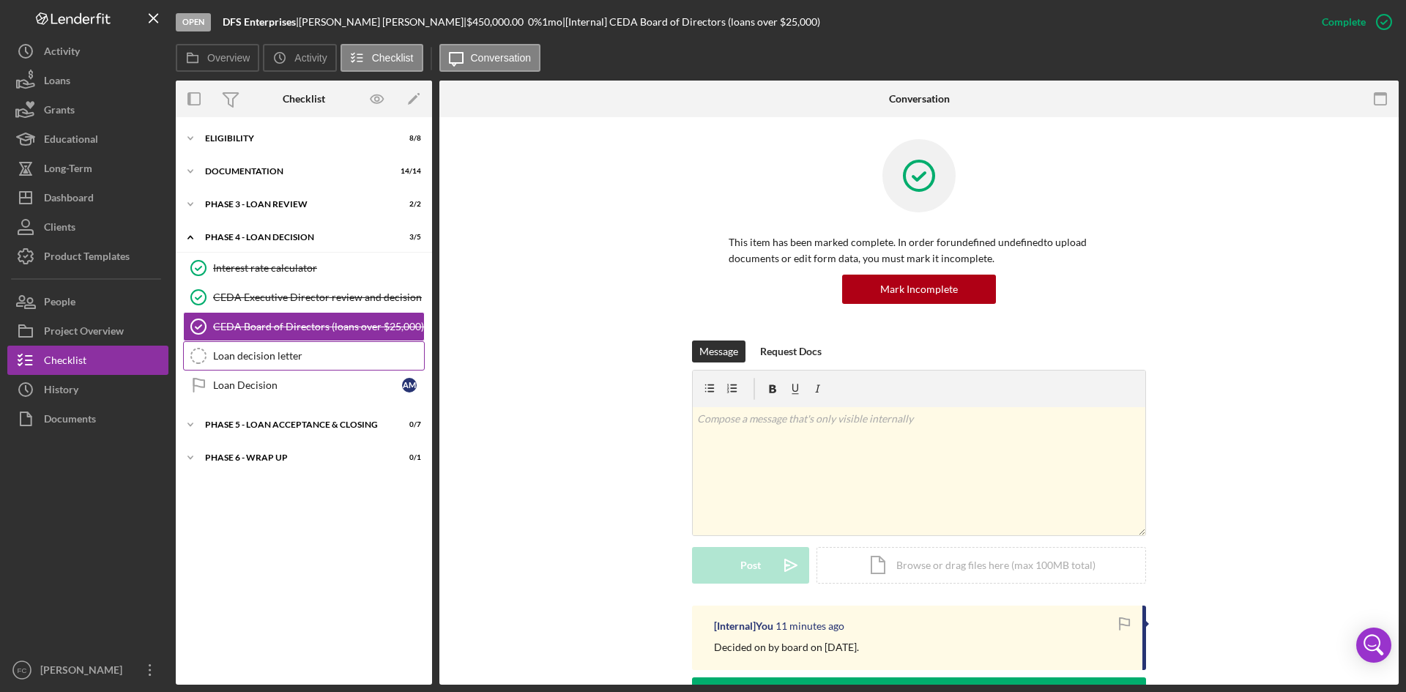
click at [343, 362] on div "Loan decision letter" at bounding box center [318, 356] width 211 height 12
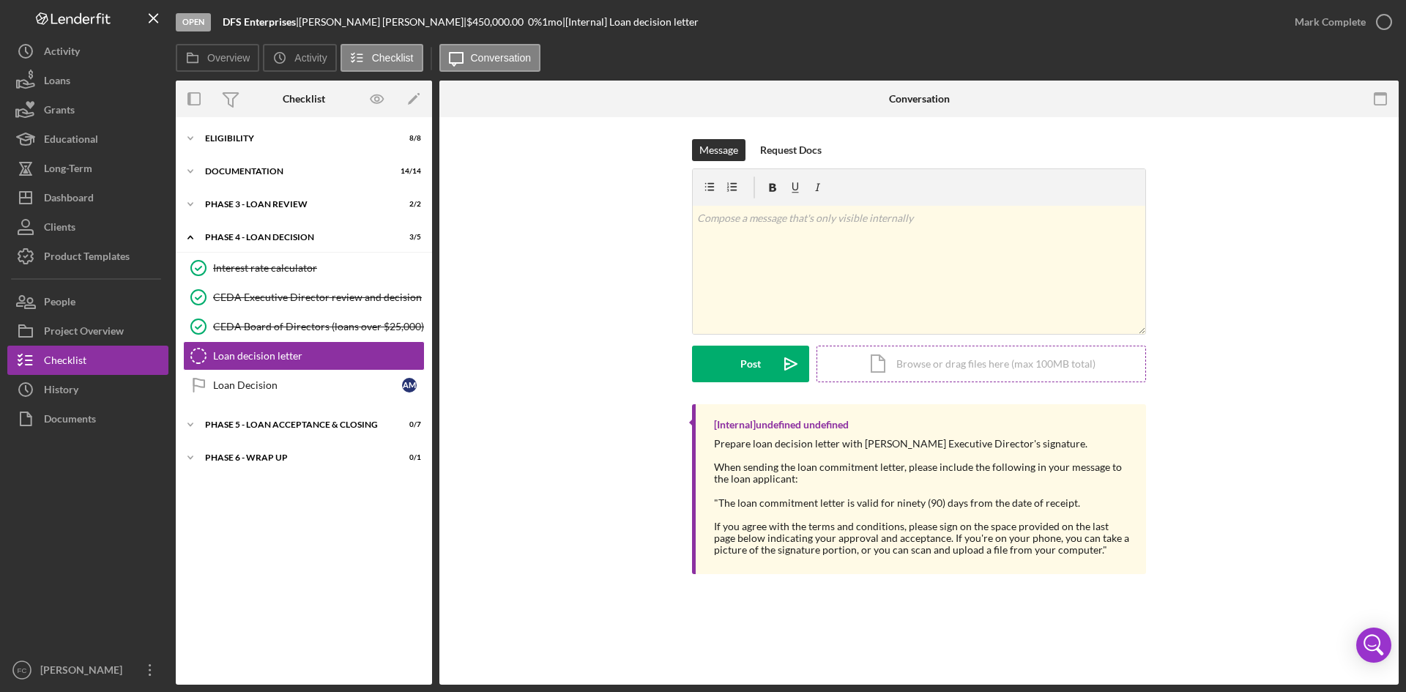
click at [966, 353] on div "Icon/Document Browse or drag files here (max 100MB total) Tap to choose files o…" at bounding box center [980, 364] width 329 height 37
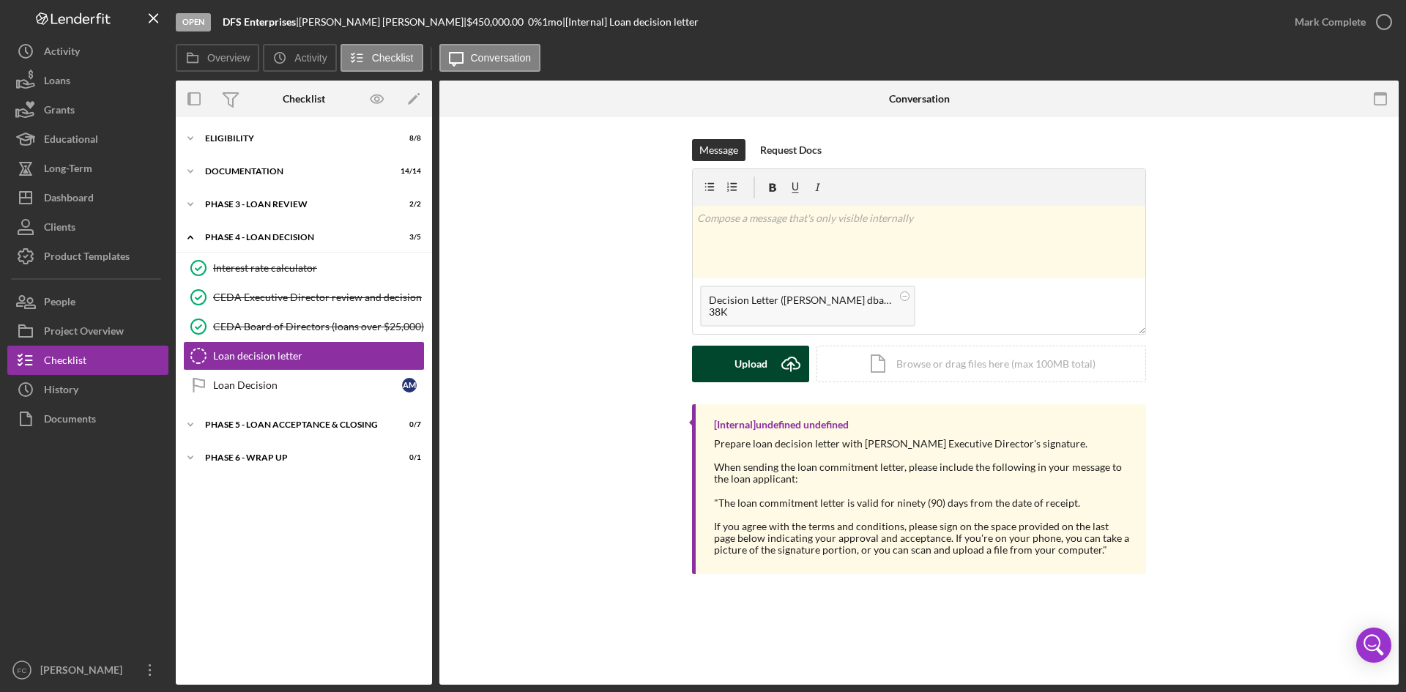
click at [761, 360] on div "Upload" at bounding box center [750, 364] width 33 height 37
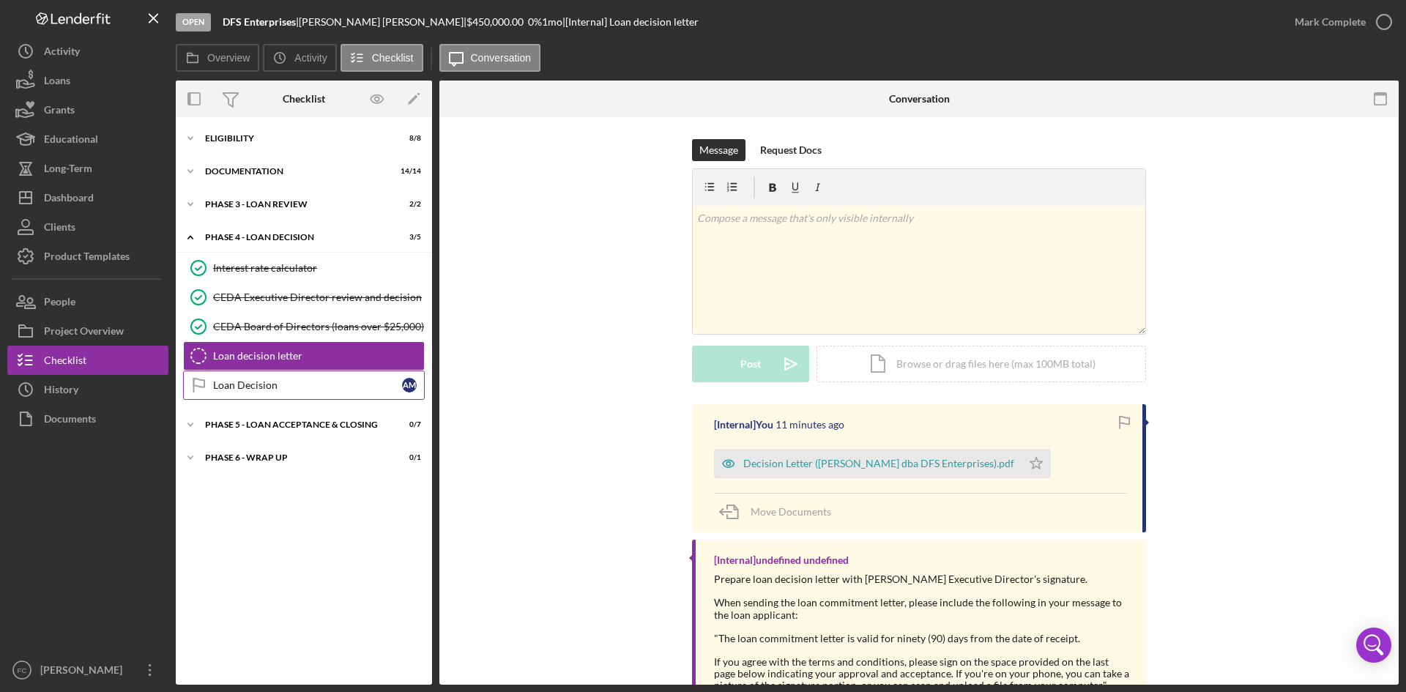
click at [332, 381] on div "Loan Decision" at bounding box center [307, 385] width 189 height 12
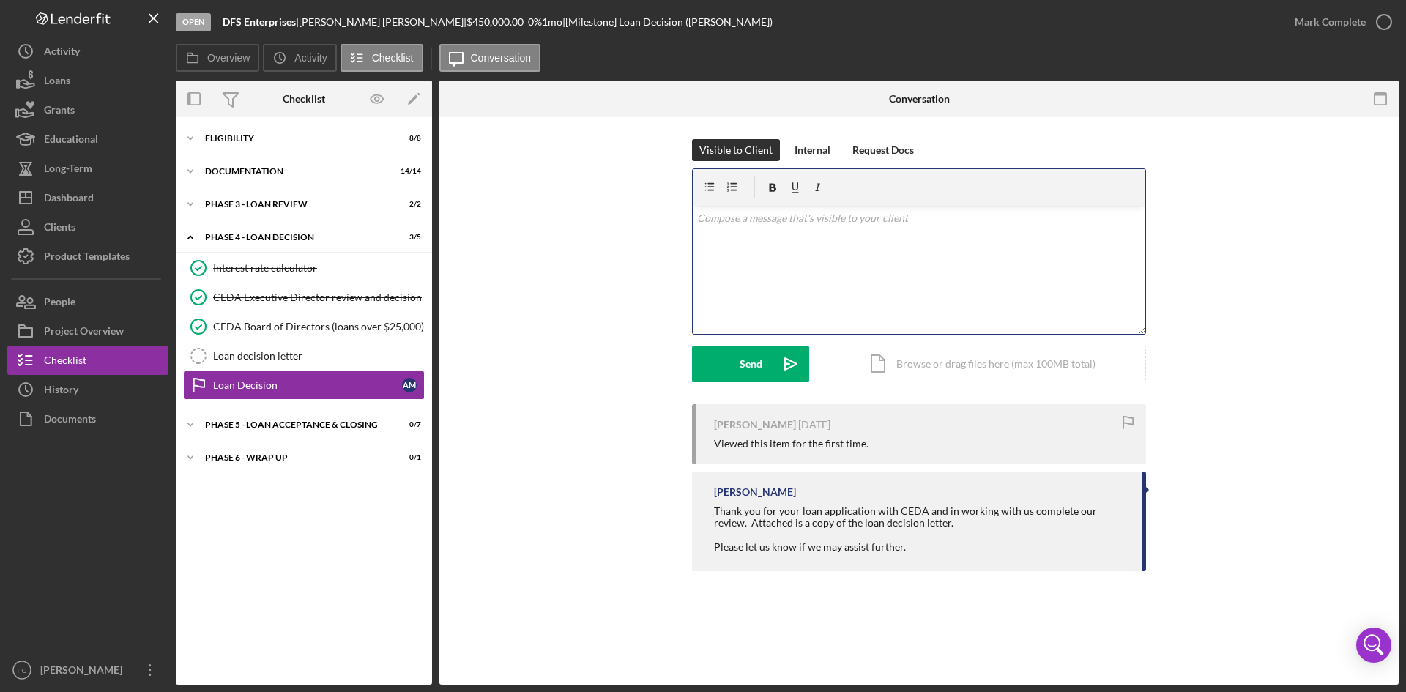
click at [837, 228] on div "v Color teal Color pink Remove color Add row above Add row below Add column bef…" at bounding box center [919, 270] width 452 height 128
click at [288, 355] on div "Loan decision letter" at bounding box center [318, 356] width 211 height 12
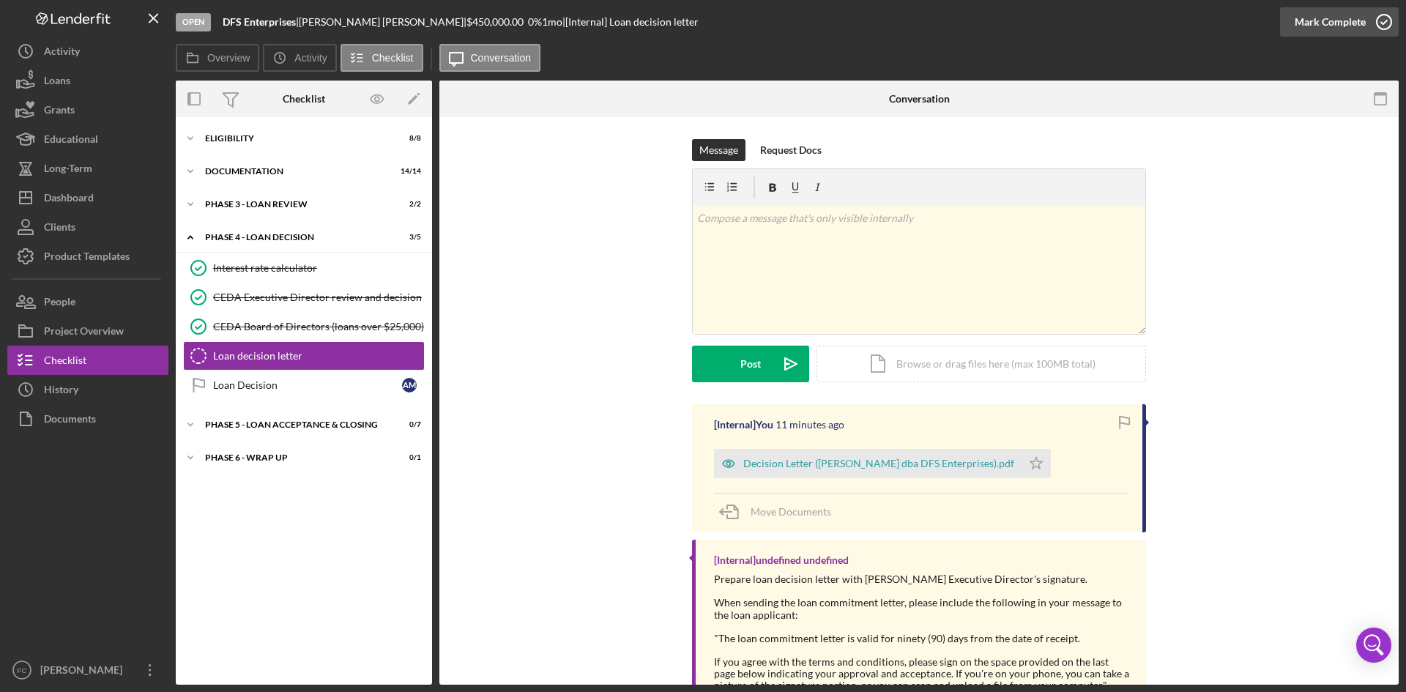
click at [1351, 27] on div "Mark Complete" at bounding box center [1329, 21] width 71 height 29
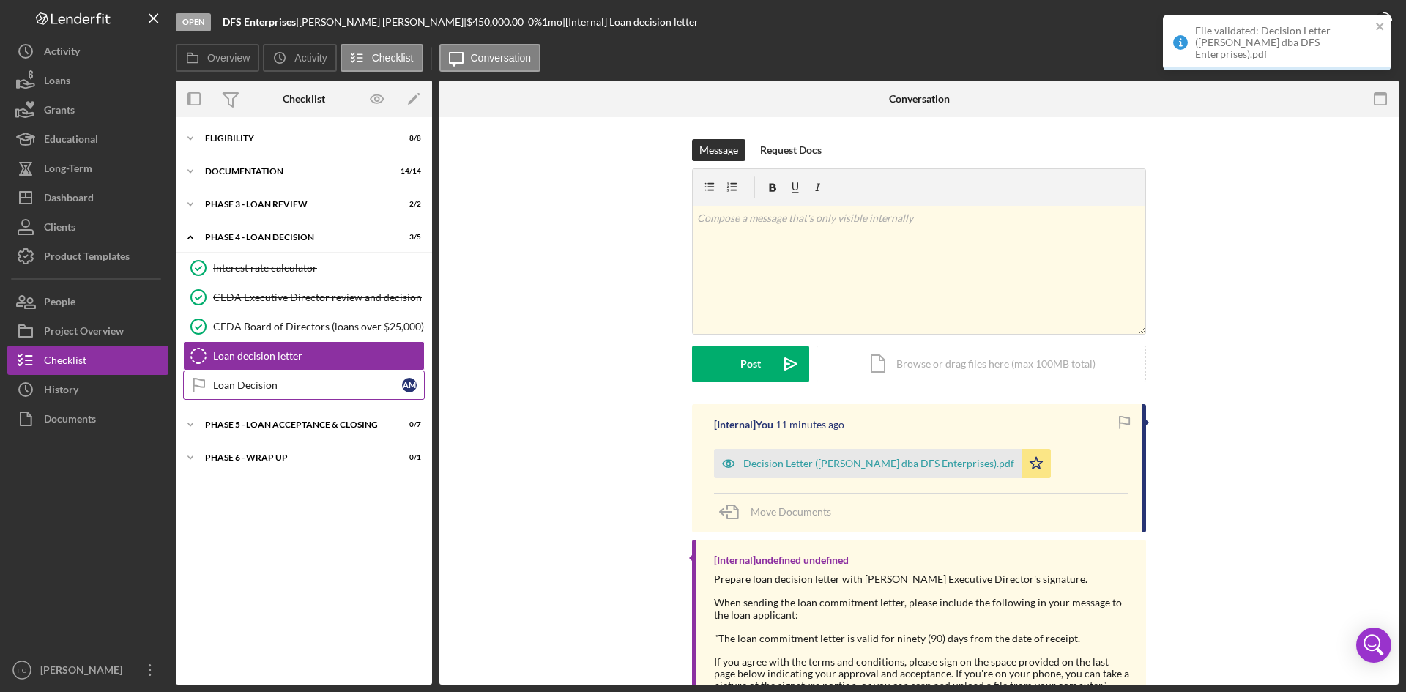
click at [292, 384] on div "Loan Decision" at bounding box center [307, 385] width 189 height 12
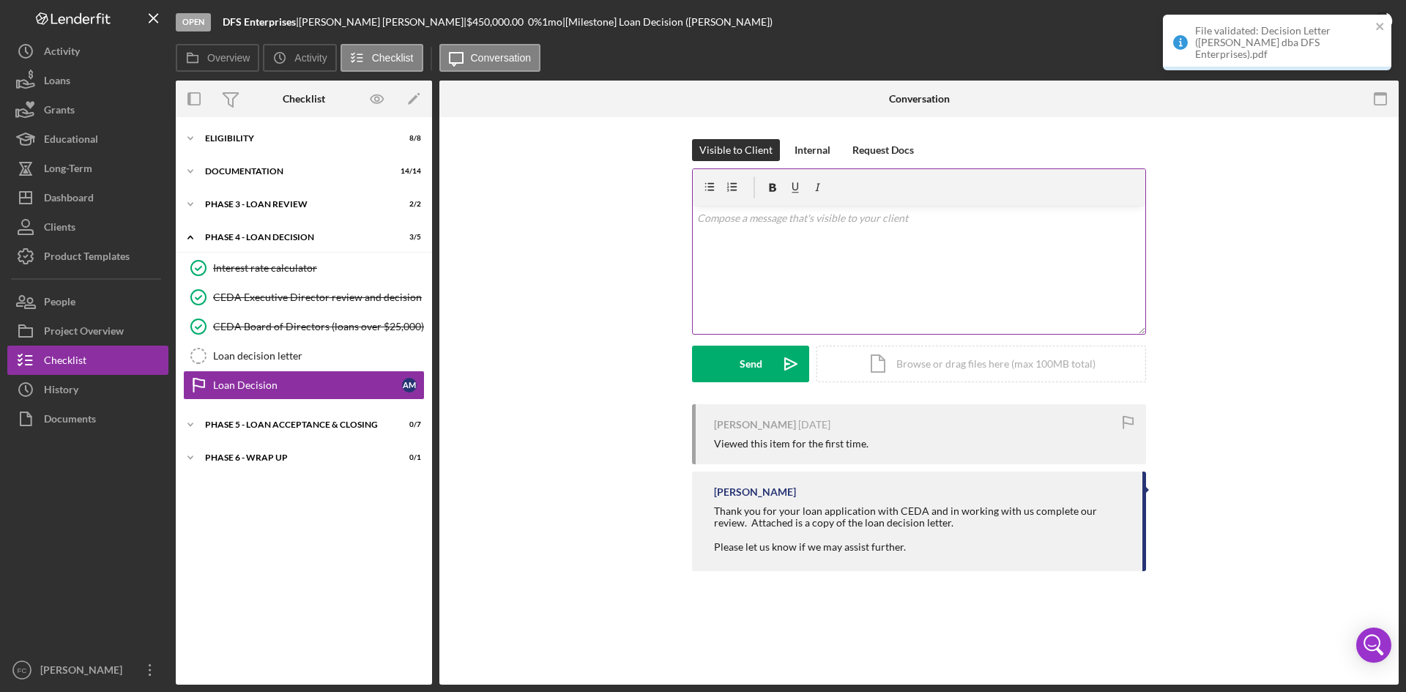
click at [901, 223] on p at bounding box center [919, 218] width 444 height 16
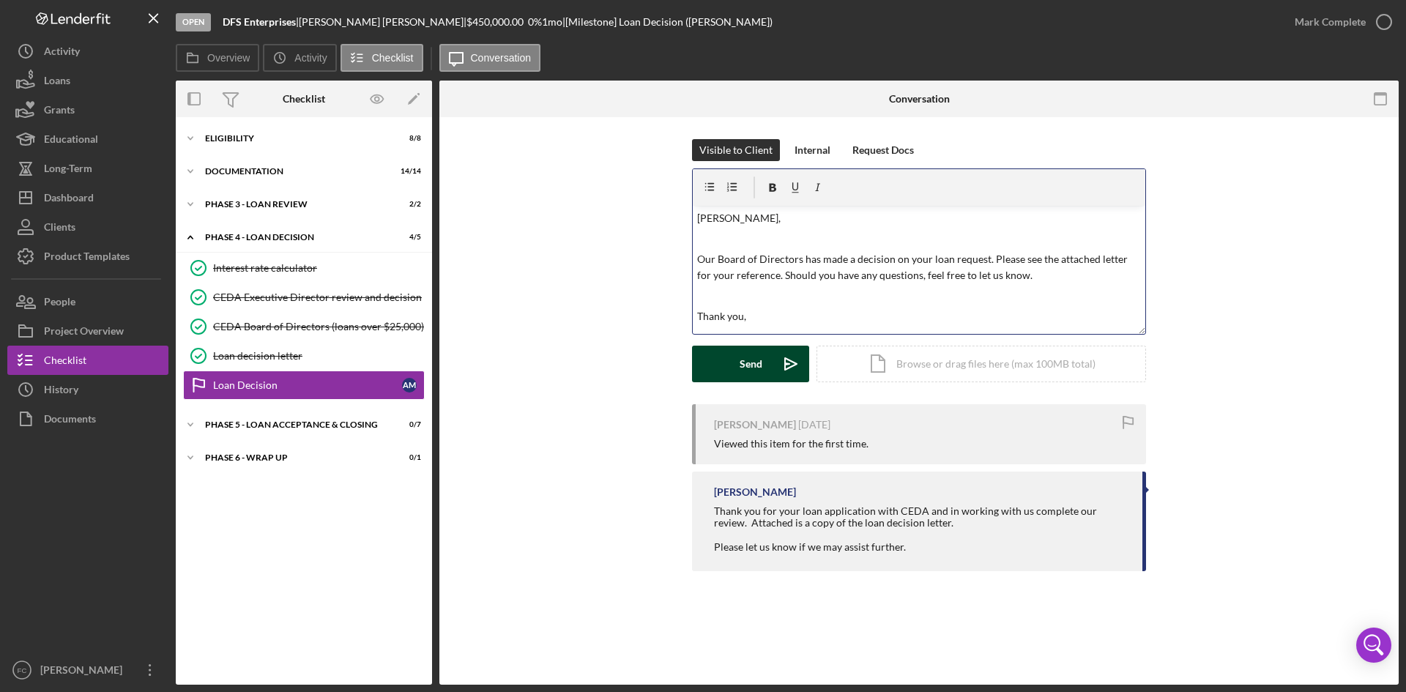
click at [769, 357] on button "Send Icon/icon-invite-send" at bounding box center [750, 364] width 117 height 37
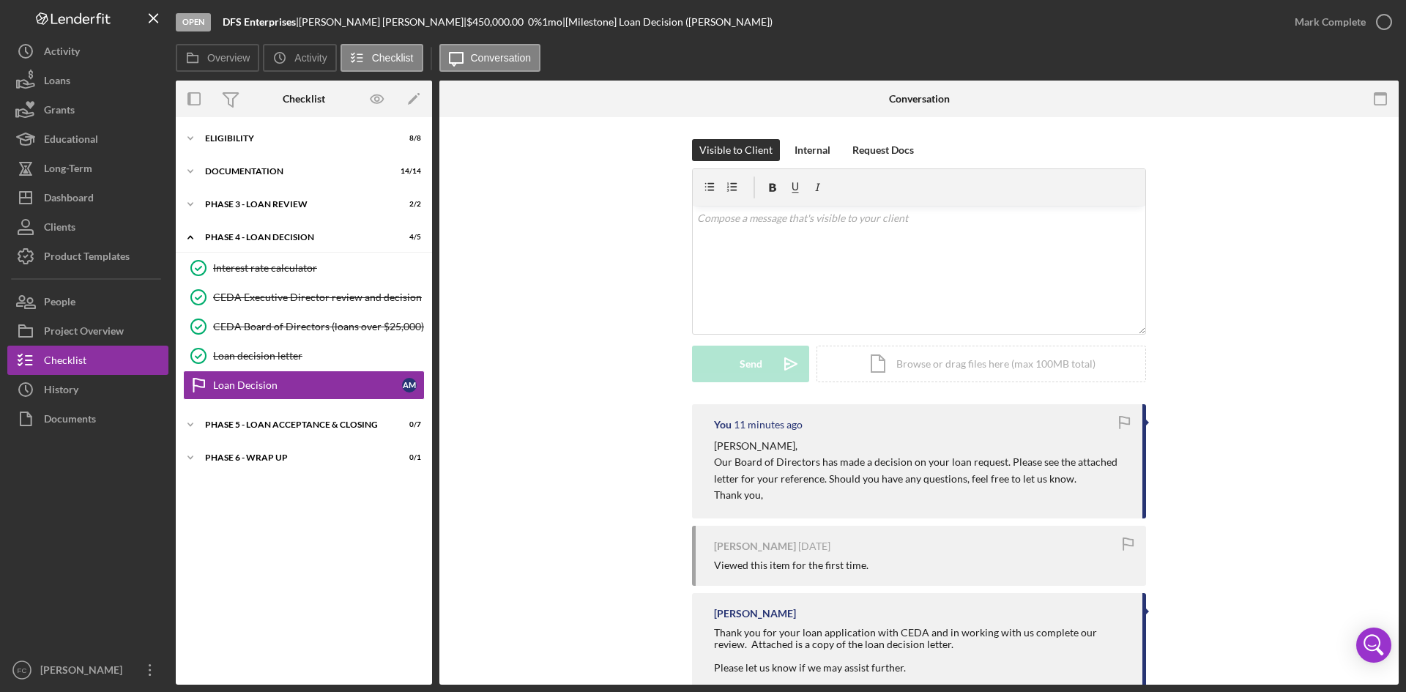
click at [583, 388] on div "Visible to Client Internal Request Docs v Color teal Color pink Remove color Ad…" at bounding box center [918, 271] width 915 height 265
click at [116, 206] on button "Icon/Dashboard Dashboard" at bounding box center [87, 197] width 161 height 29
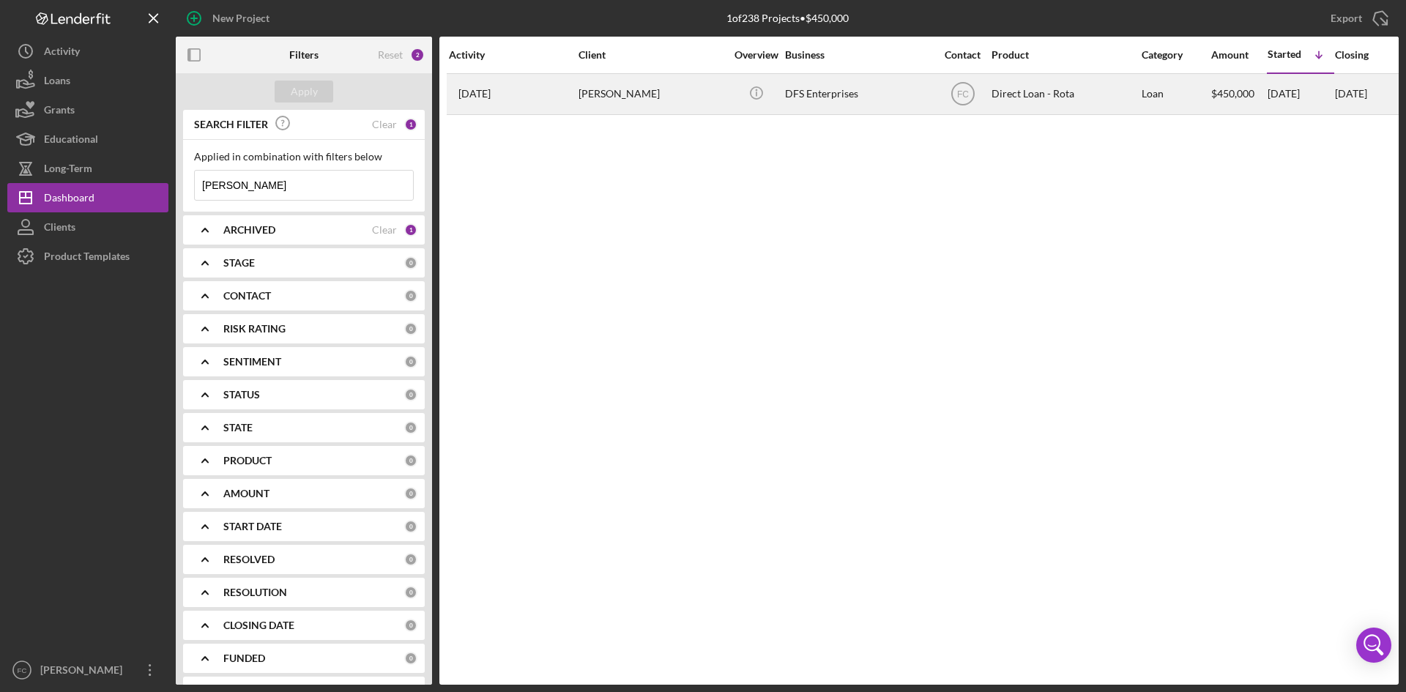
click at [616, 105] on div "[PERSON_NAME]" at bounding box center [651, 94] width 146 height 39
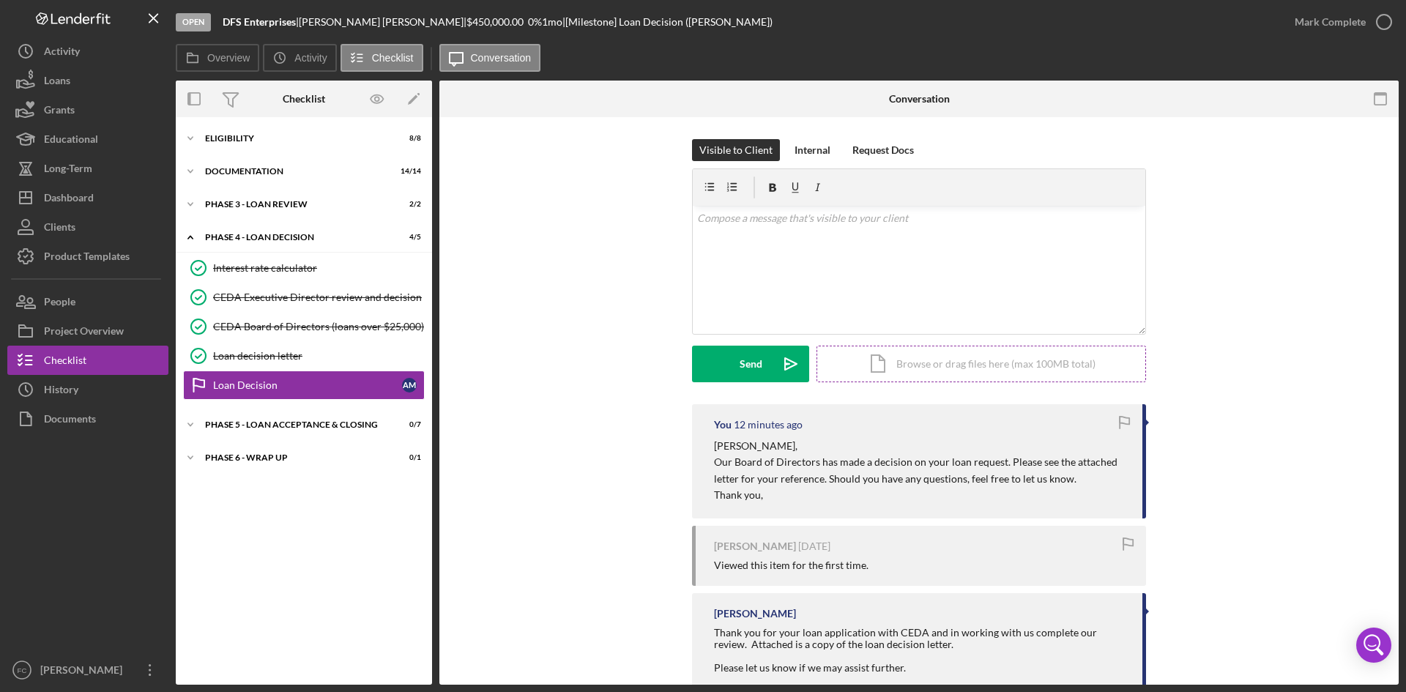
click at [960, 354] on div "Icon/Document Browse or drag files here (max 100MB total) Tap to choose files o…" at bounding box center [980, 364] width 329 height 37
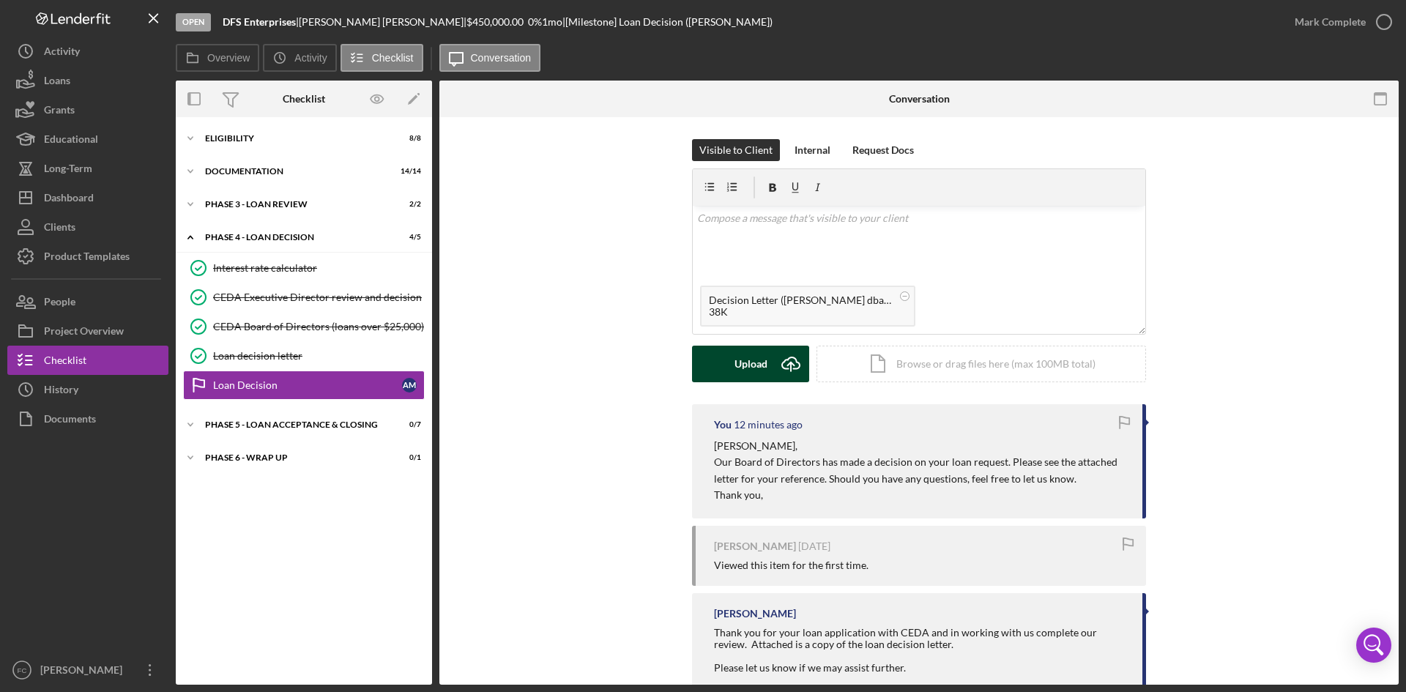
click at [772, 359] on icon "Icon/Upload" at bounding box center [790, 364] width 37 height 37
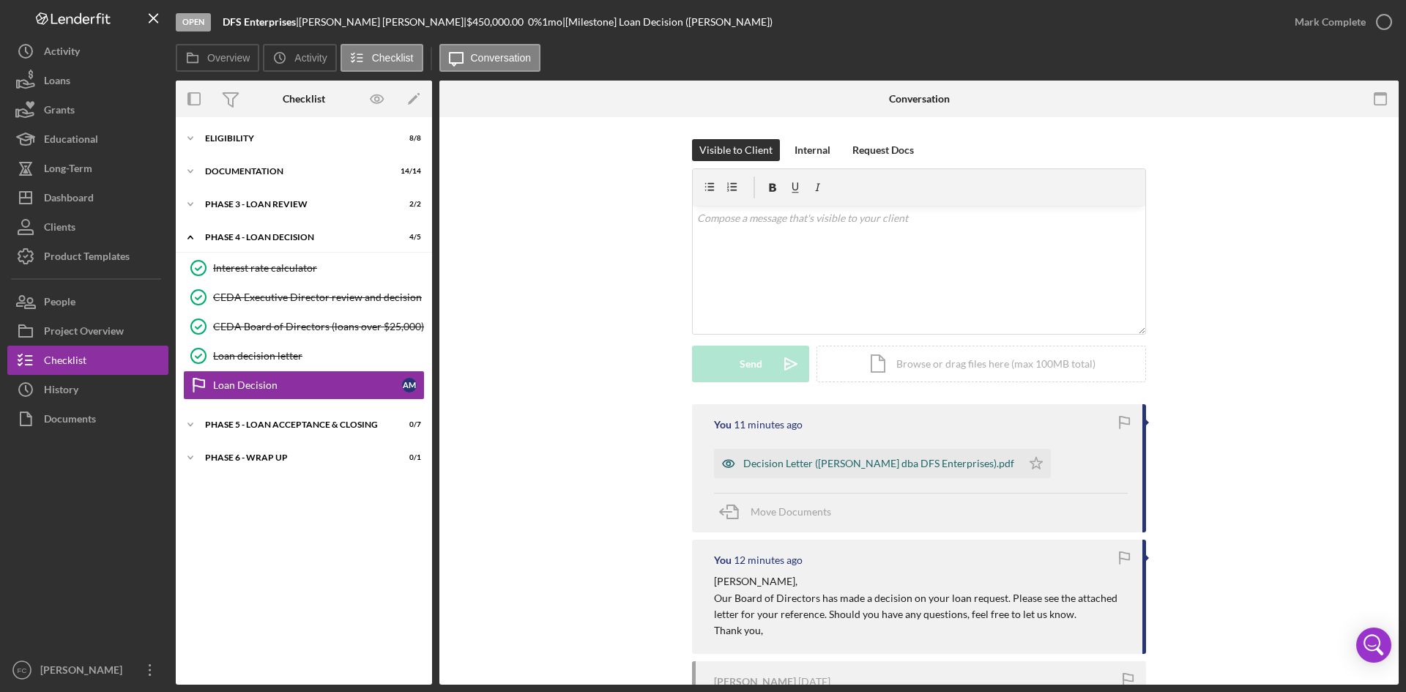
click at [853, 460] on div "Decision Letter ([PERSON_NAME] dba DFS Enterprises).pdf" at bounding box center [878, 464] width 271 height 12
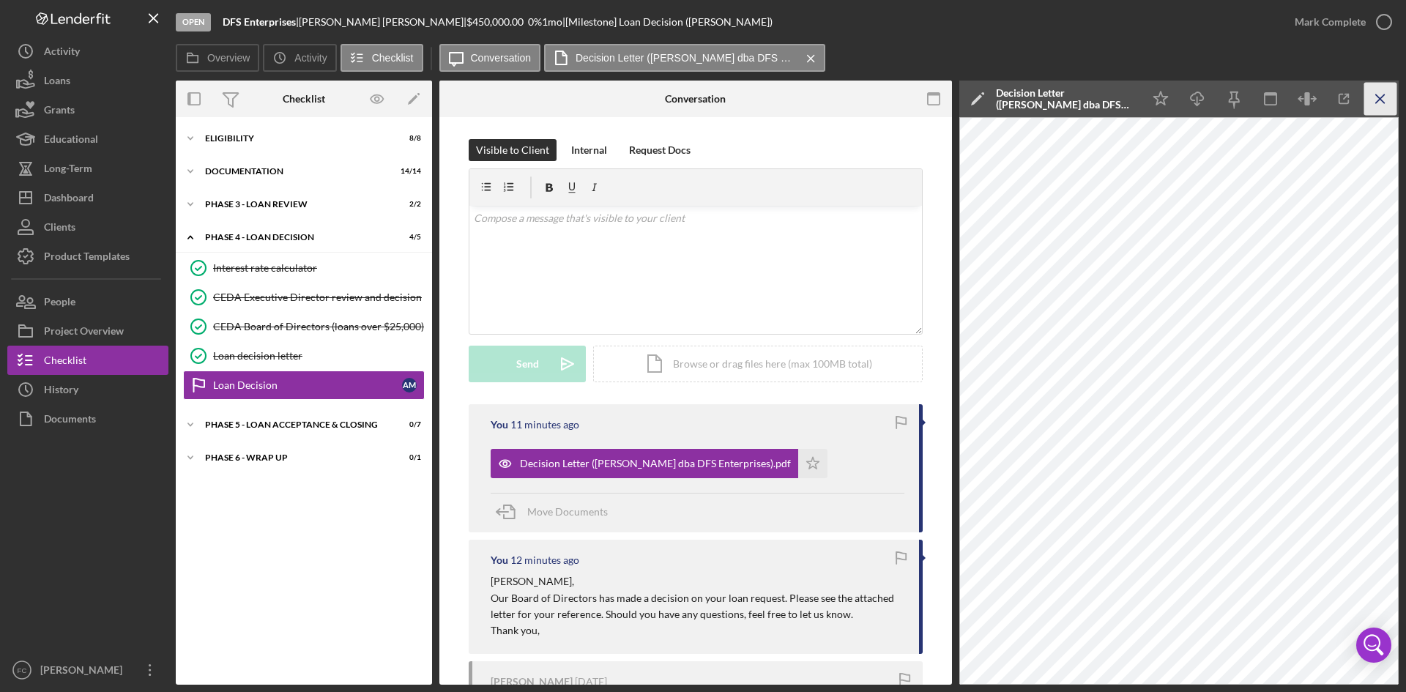
click at [1391, 98] on icon "Icon/Menu Close" at bounding box center [1380, 99] width 33 height 33
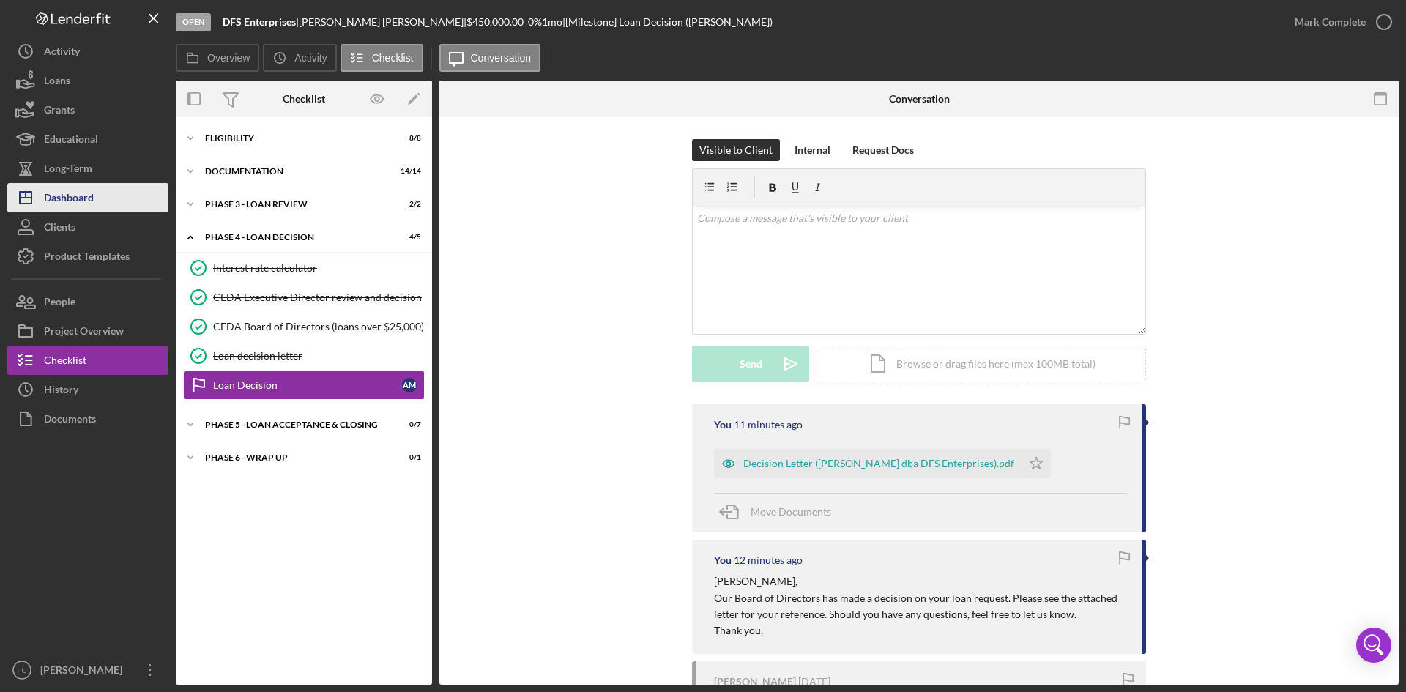
click at [102, 201] on button "Icon/Dashboard Dashboard" at bounding box center [87, 197] width 161 height 29
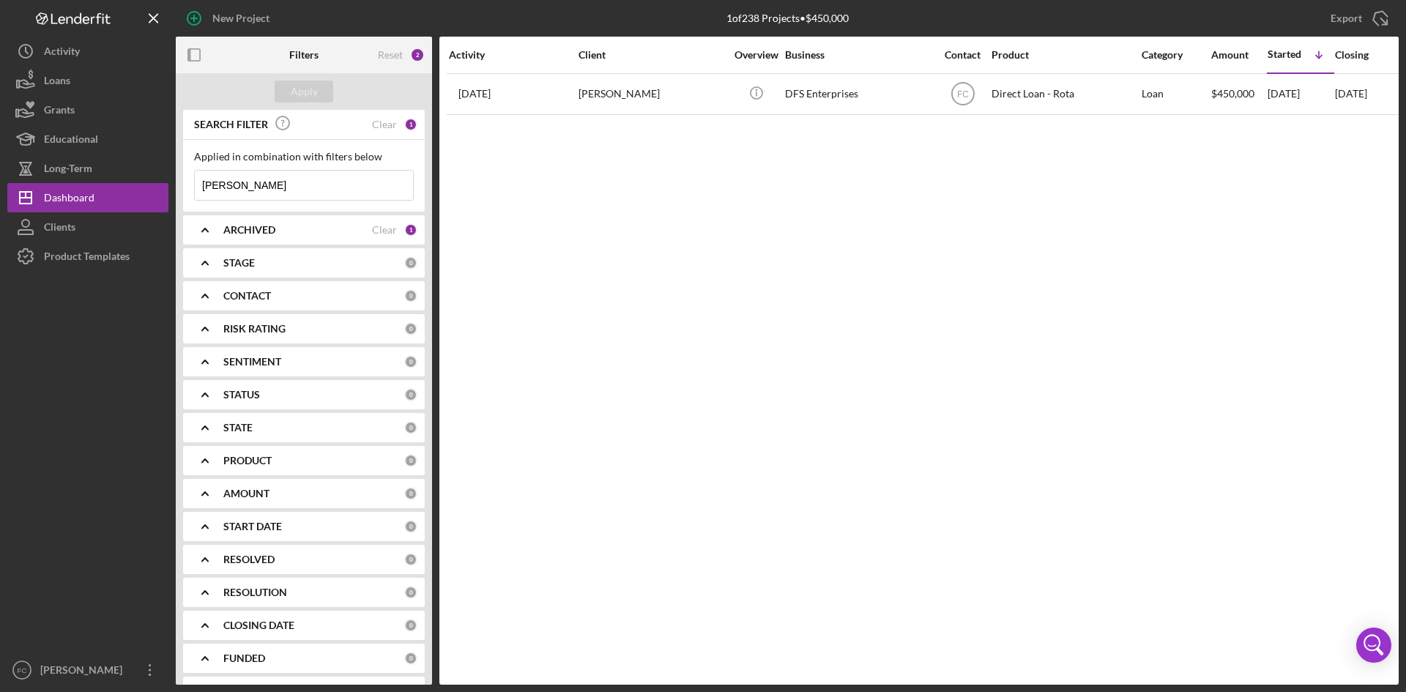
drag, startPoint x: 319, startPoint y: 186, endPoint x: 168, endPoint y: 182, distance: 150.9
click at [168, 182] on div "New Project 1 of 238 Projects • $450,000 [PERSON_NAME] Export Icon/Export Filte…" at bounding box center [702, 342] width 1391 height 684
click at [376, 124] on div "Clear" at bounding box center [384, 125] width 25 height 12
click at [281, 95] on button "Apply" at bounding box center [304, 92] width 59 height 22
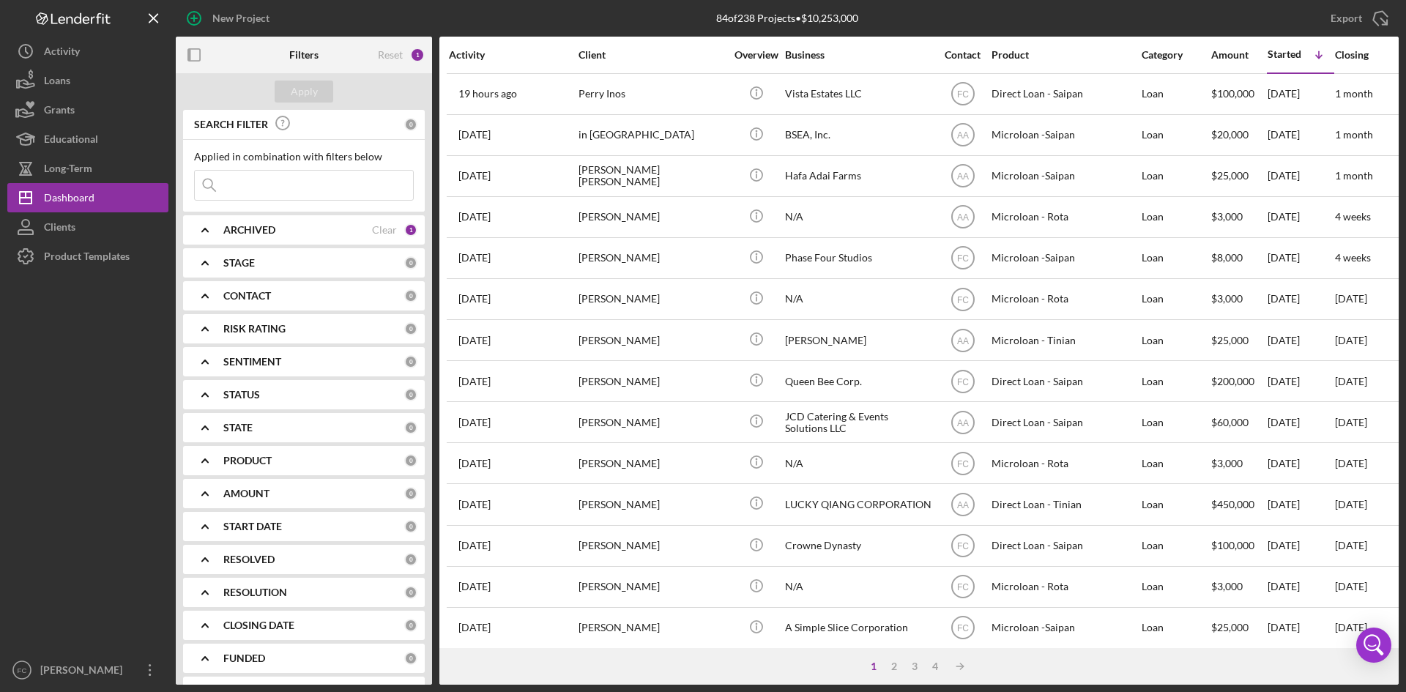
click at [501, 56] on div "Activity" at bounding box center [513, 55] width 128 height 12
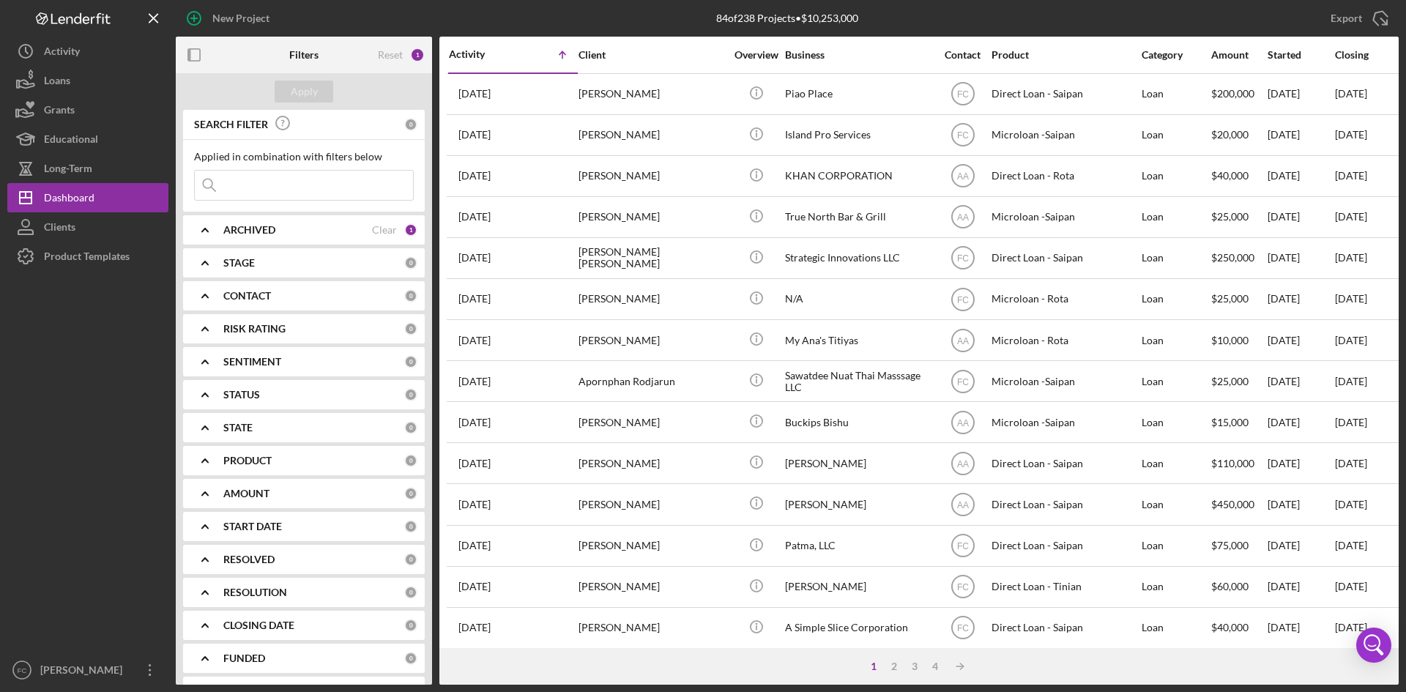
click at [531, 49] on div "Icon/Table Sort Arrow" at bounding box center [545, 54] width 64 height 29
click at [509, 51] on div "Activity" at bounding box center [481, 54] width 64 height 12
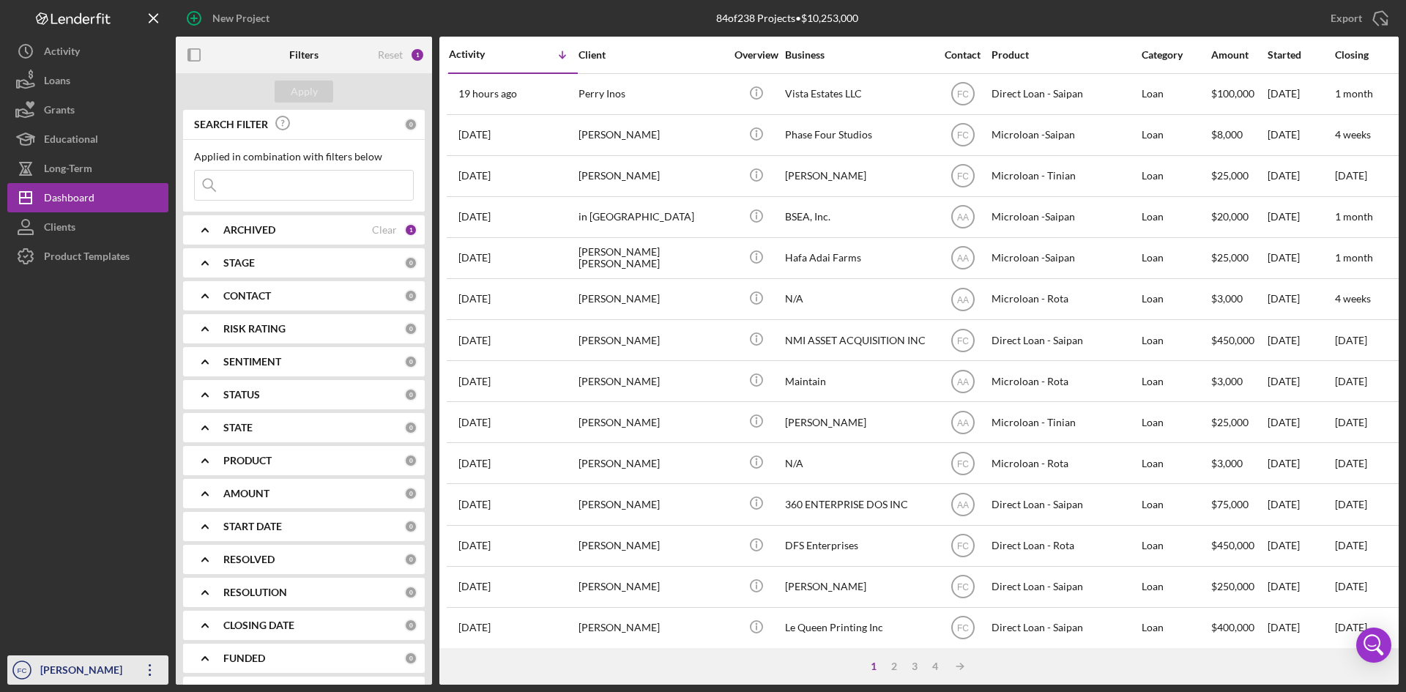
click at [89, 662] on div "[PERSON_NAME]" at bounding box center [84, 671] width 95 height 33
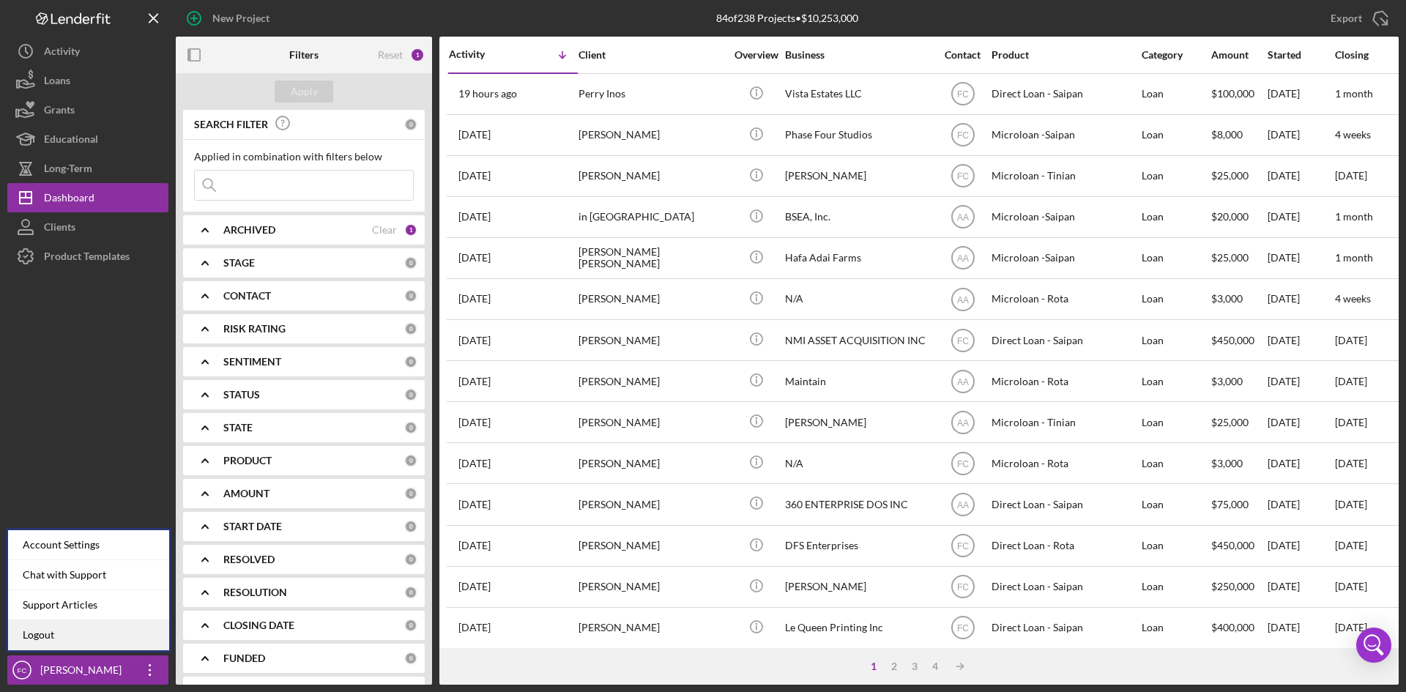
click at [72, 629] on link "Logout" at bounding box center [88, 635] width 161 height 30
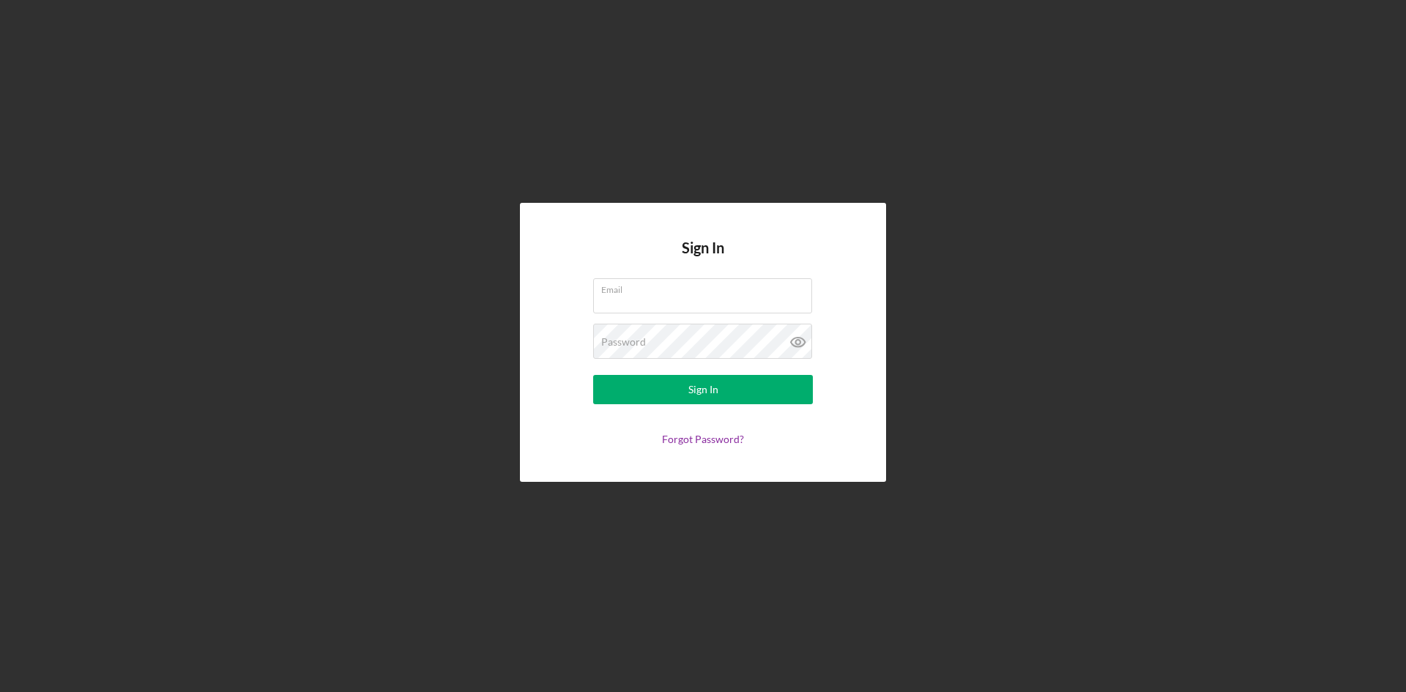
type input "[PERSON_NAME][EMAIL_ADDRESS][DOMAIN_NAME]"
